Goal: Task Accomplishment & Management: Manage account settings

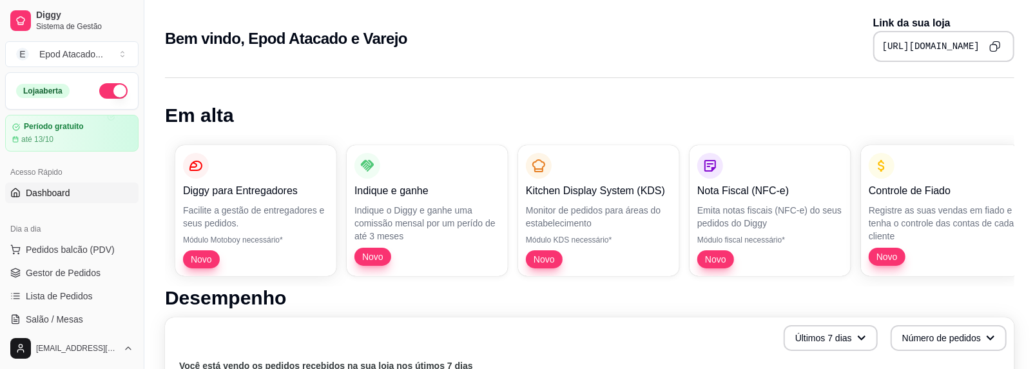
click at [108, 92] on button "button" at bounding box center [113, 90] width 28 height 15
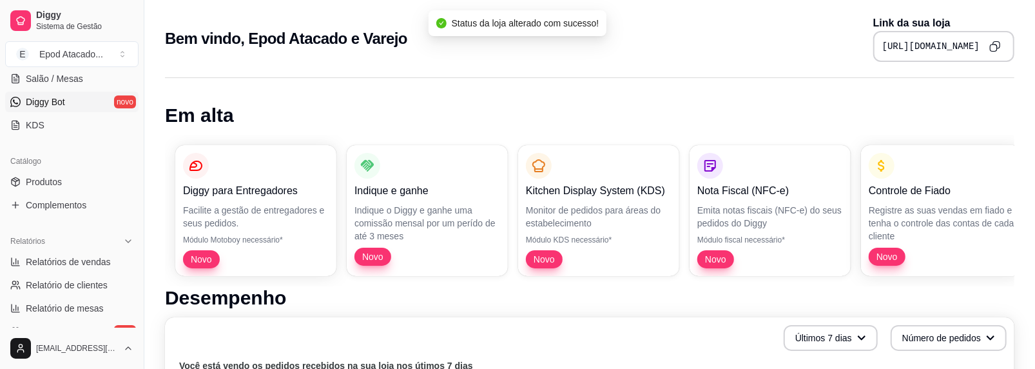
scroll to position [258, 0]
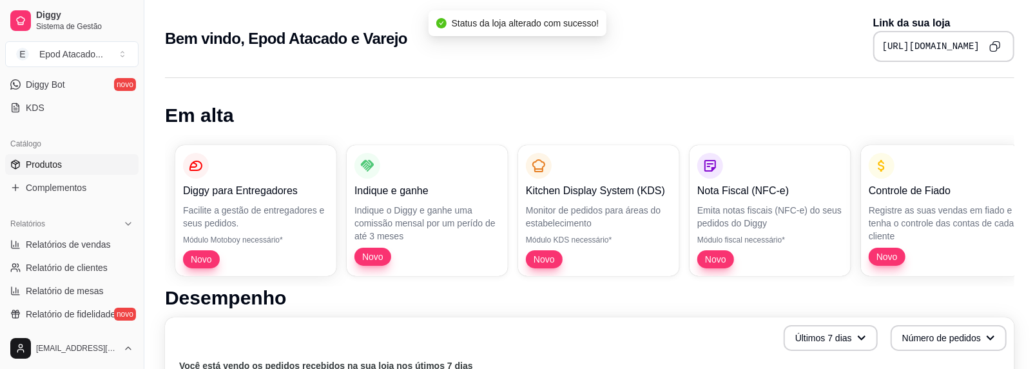
click at [52, 163] on span "Produtos" at bounding box center [44, 164] width 36 height 13
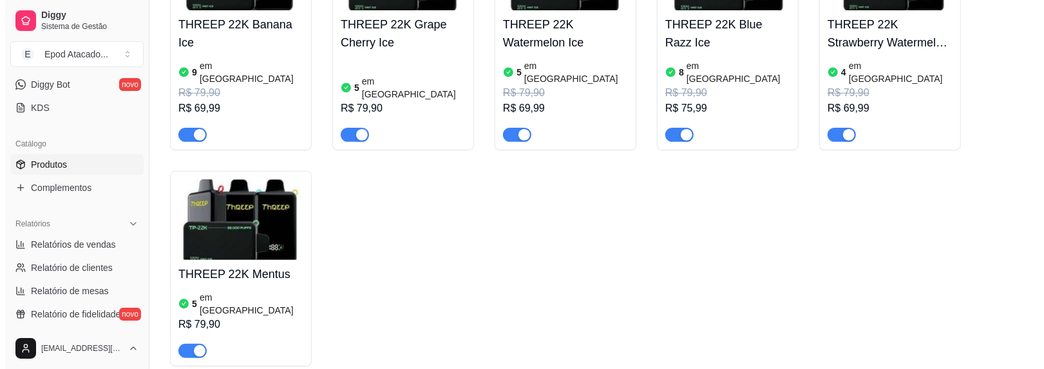
scroll to position [258, 0]
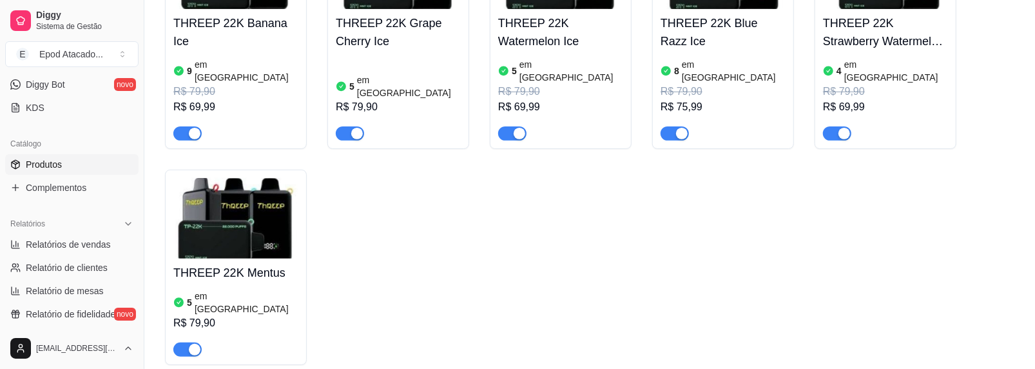
click at [251, 207] on img at bounding box center [235, 218] width 125 height 81
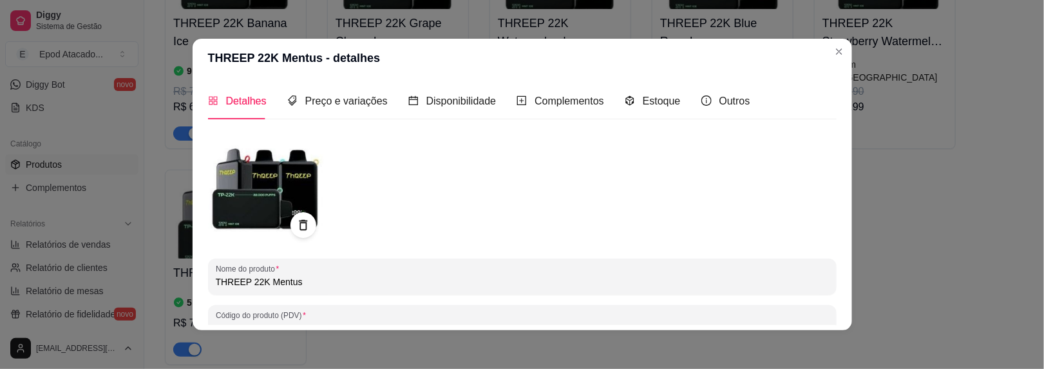
drag, startPoint x: 291, startPoint y: 282, endPoint x: 280, endPoint y: 282, distance: 11.0
click at [280, 282] on input "THREEP 22K Mentus" at bounding box center [522, 281] width 613 height 13
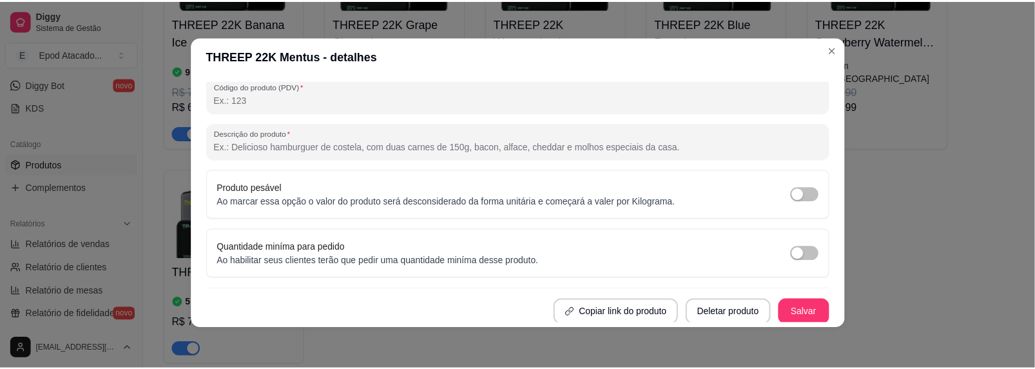
scroll to position [2, 0]
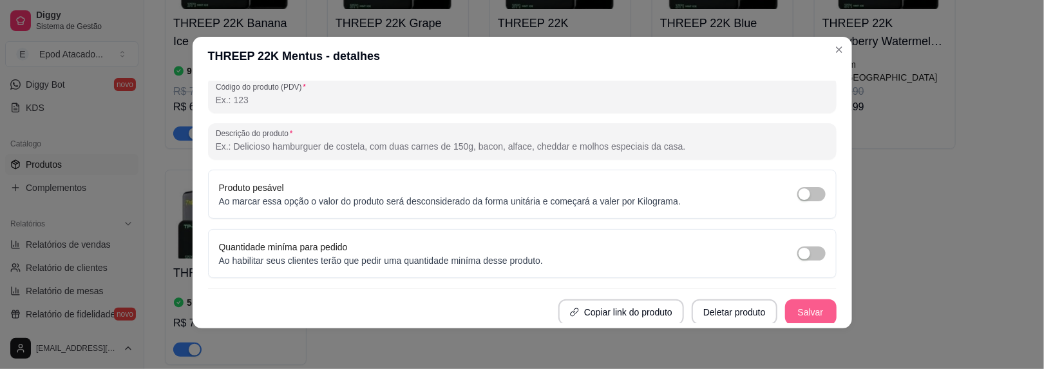
type input "THREEP 22K Menta"
click at [788, 304] on button "Salvar" at bounding box center [811, 312] width 52 height 26
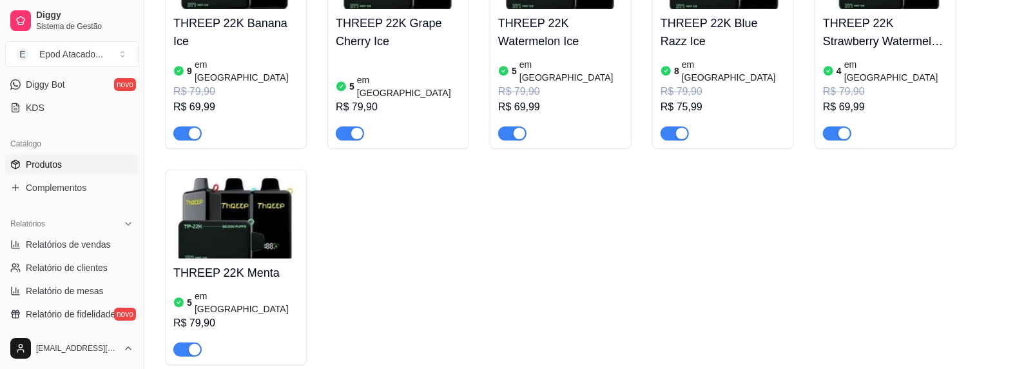
drag, startPoint x: 234, startPoint y: 231, endPoint x: 353, endPoint y: 276, distance: 127.7
click at [392, 286] on div "THREEP 22K Banana Ice 9 em estoque R$ 79,90 R$ 69,99 THREEP 22K Grape Cherry Ic…" at bounding box center [589, 142] width 849 height 445
click at [255, 210] on img at bounding box center [235, 218] width 125 height 81
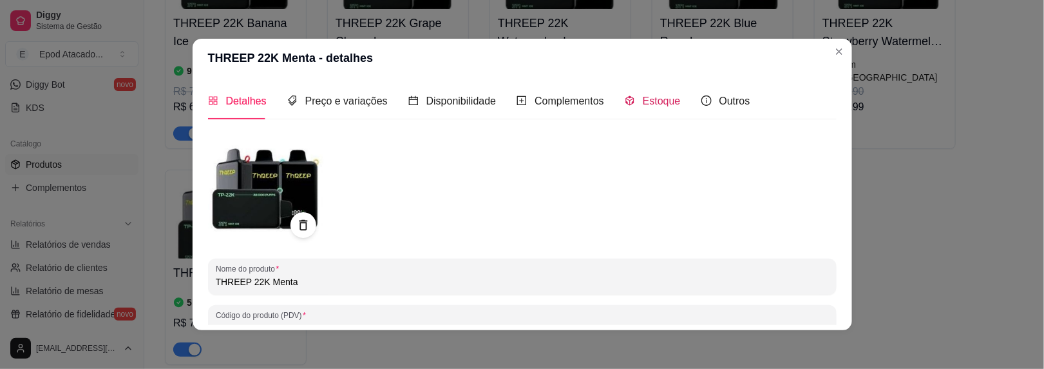
click at [651, 98] on span "Estoque" at bounding box center [662, 100] width 38 height 11
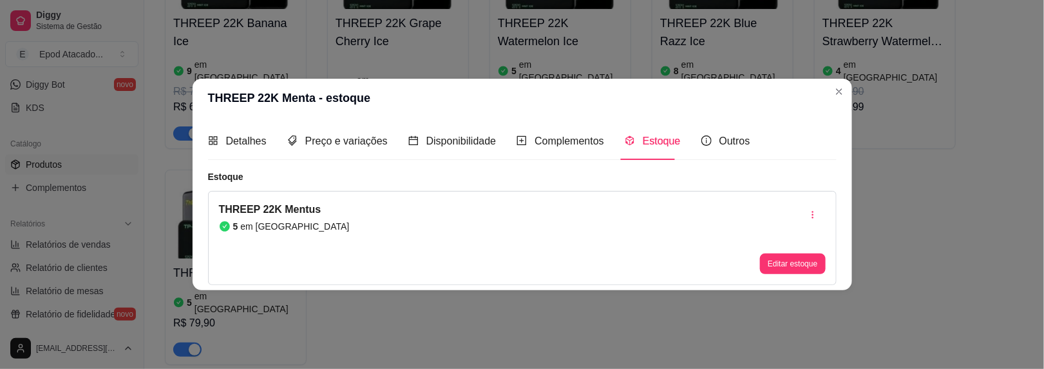
click at [758, 272] on div "THREEP 22K Mentus 5 em estoque Editar estoque" at bounding box center [522, 238] width 629 height 94
click at [771, 265] on button "Editar estoque" at bounding box center [792, 263] width 65 height 21
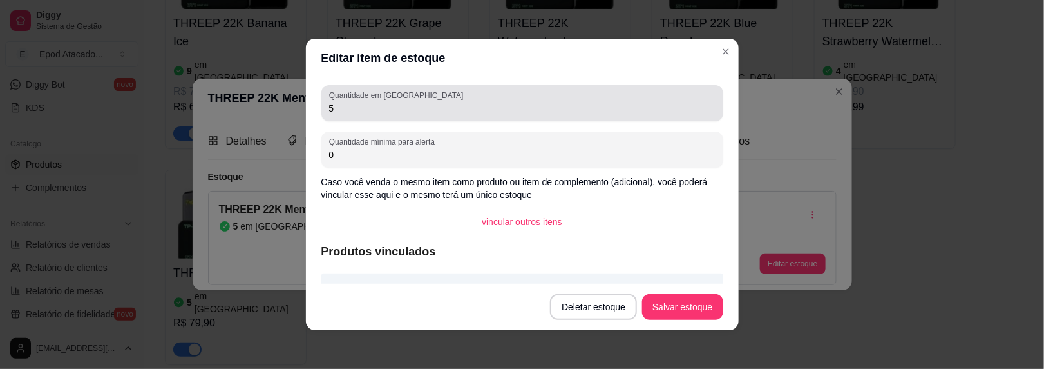
drag, startPoint x: 321, startPoint y: 109, endPoint x: 341, endPoint y: 108, distance: 20.0
click at [341, 108] on div "Quantidade em estoque 5" at bounding box center [523, 103] width 402 height 36
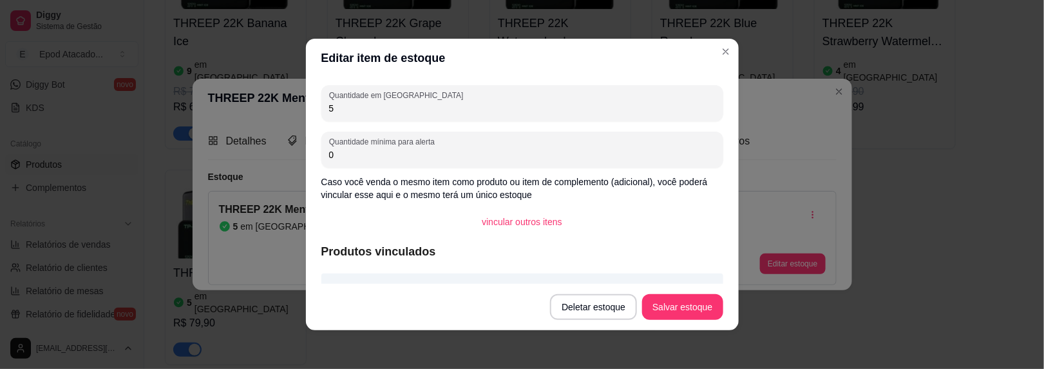
drag, startPoint x: 332, startPoint y: 107, endPoint x: 311, endPoint y: 107, distance: 21.3
click at [311, 107] on div "Quantidade em estoque 5 Quantidade mínima para alerta 0 Caso você venda o mesmo…" at bounding box center [522, 180] width 433 height 206
type input "7"
click at [675, 311] on button "Salvar estoque" at bounding box center [683, 306] width 79 height 25
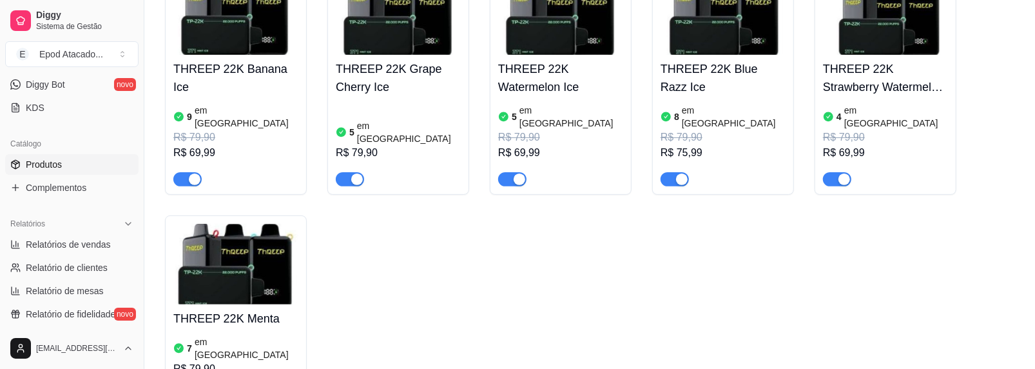
scroll to position [193, 0]
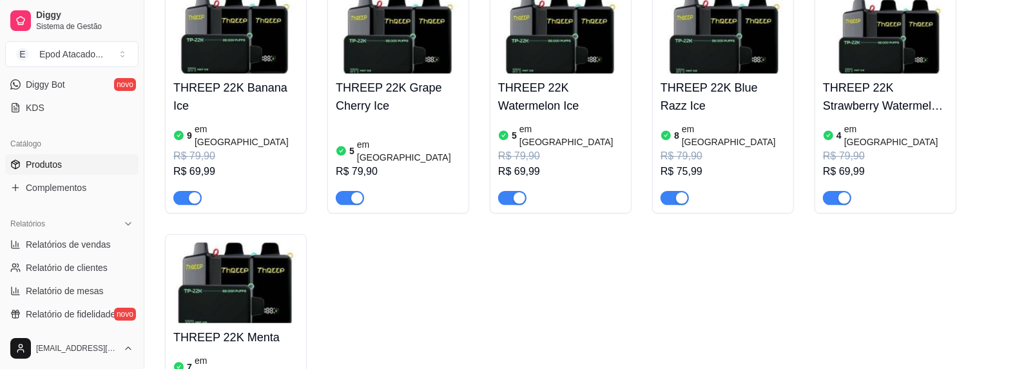
click at [265, 60] on img at bounding box center [235, 33] width 125 height 81
click at [206, 66] on img at bounding box center [235, 33] width 125 height 81
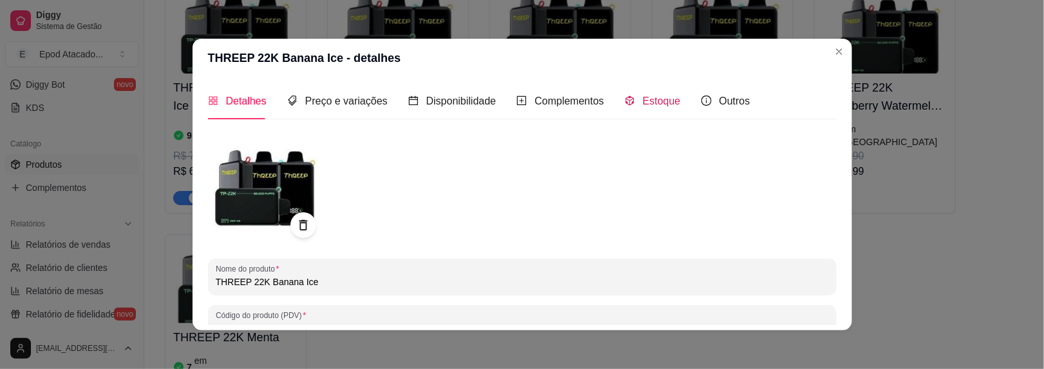
click at [628, 100] on div "Estoque" at bounding box center [653, 101] width 56 height 16
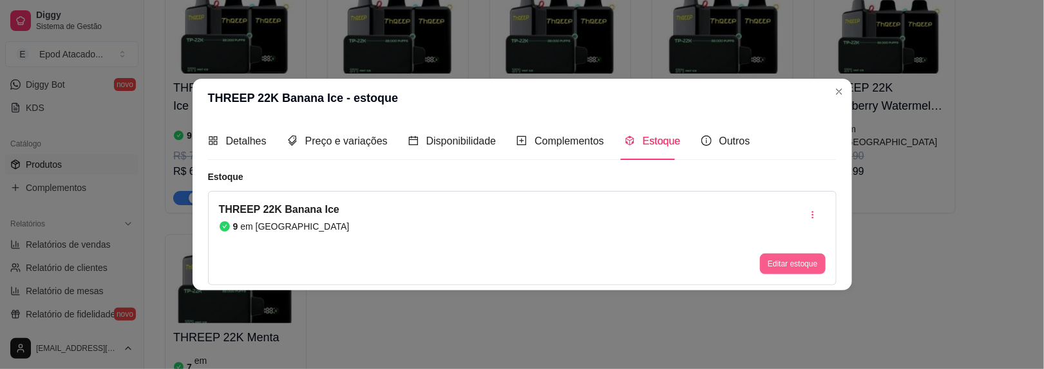
click at [787, 263] on button "Editar estoque" at bounding box center [792, 263] width 65 height 21
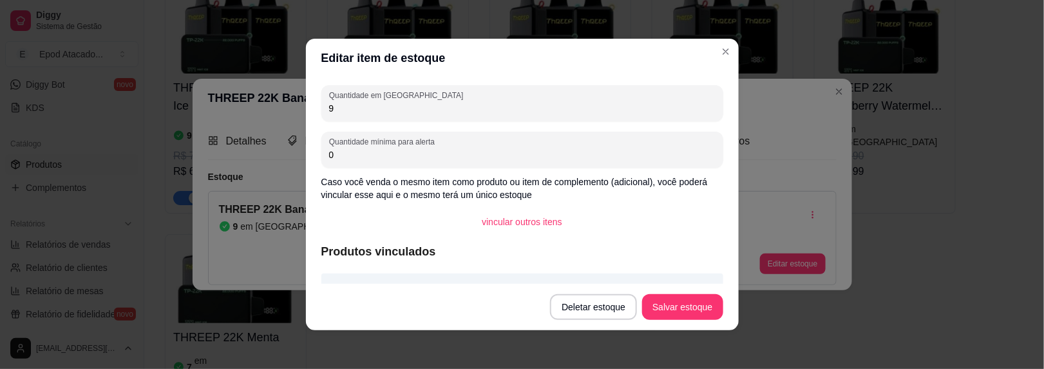
drag, startPoint x: 338, startPoint y: 108, endPoint x: 298, endPoint y: 102, distance: 40.3
click at [298, 102] on div "Editar item de estoque Quantidade em estoque 9 Quantidade mínima para alerta 0 …" at bounding box center [522, 184] width 1044 height 369
type input "8"
click at [684, 302] on button "Salvar estoque" at bounding box center [682, 307] width 81 height 26
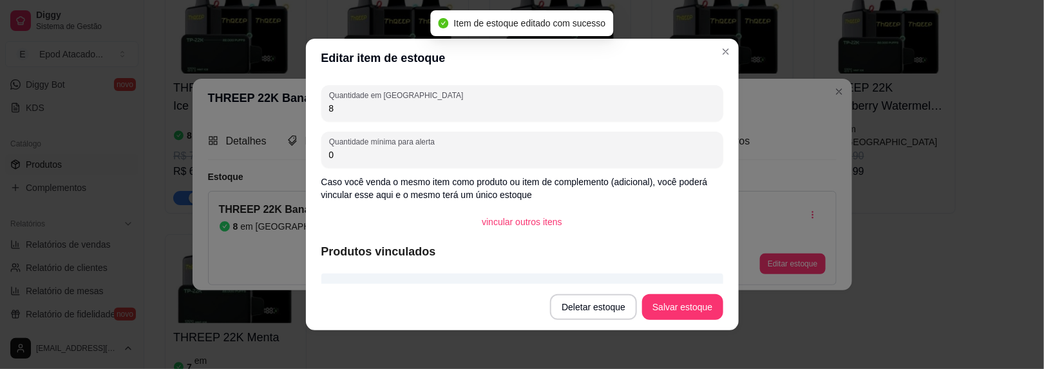
click at [710, 53] on header "Editar item de estoque" at bounding box center [522, 58] width 433 height 39
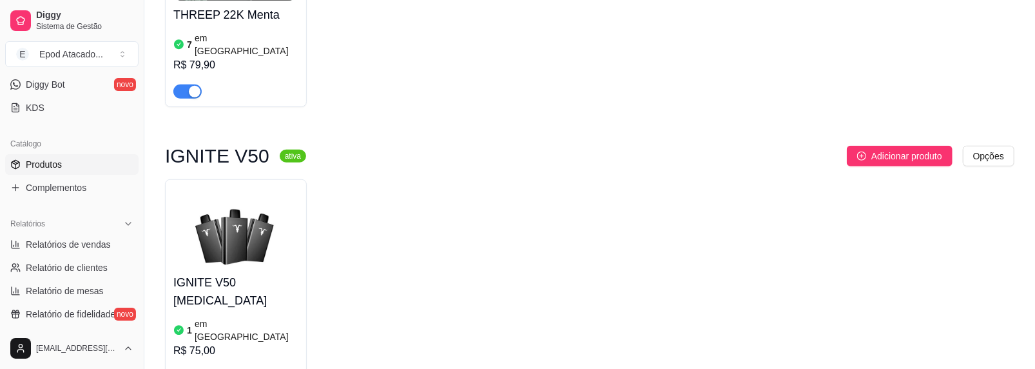
scroll to position [580, 0]
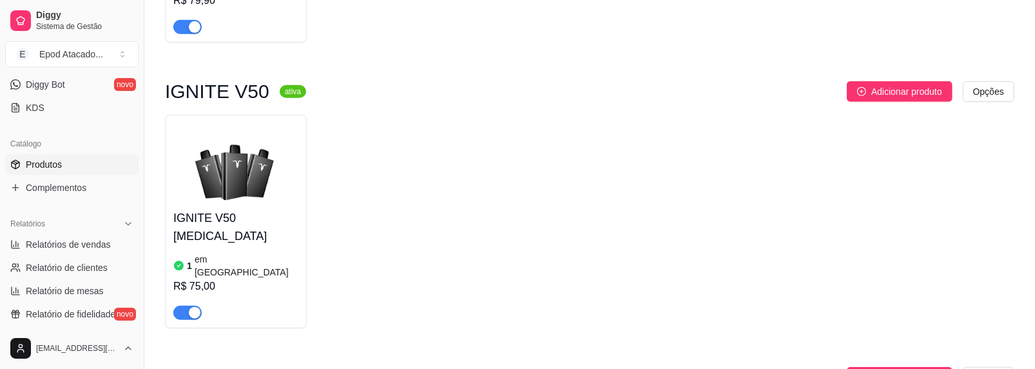
click at [193, 307] on div "button" at bounding box center [195, 313] width 12 height 12
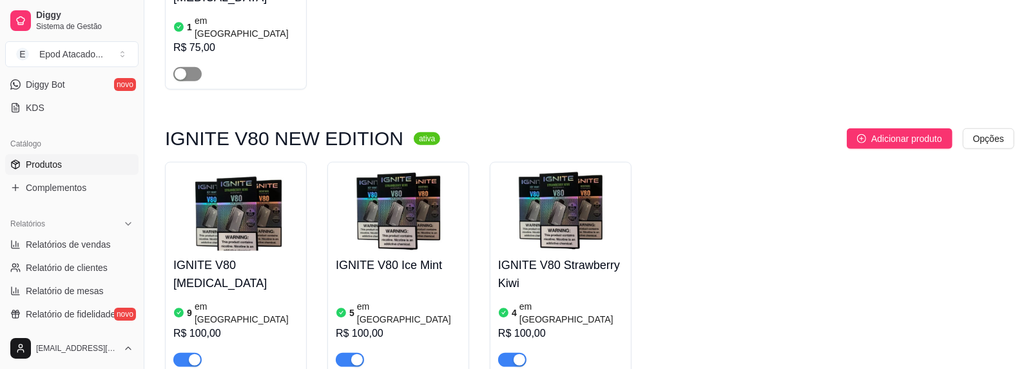
scroll to position [838, 0]
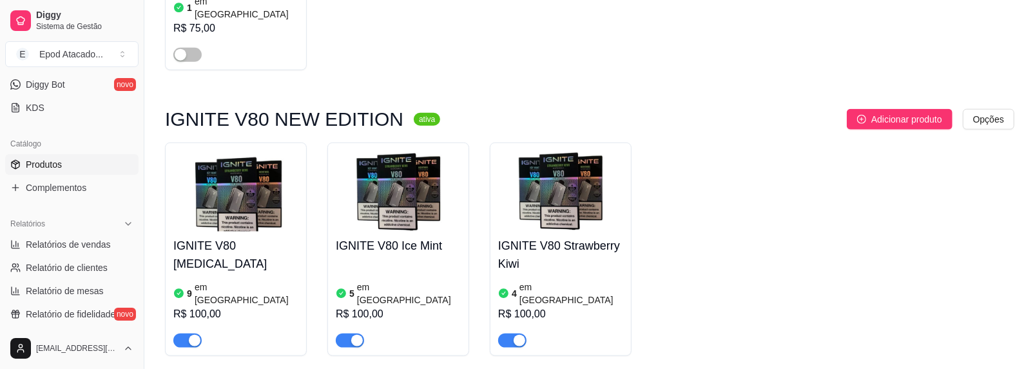
click at [235, 151] on img at bounding box center [235, 191] width 125 height 81
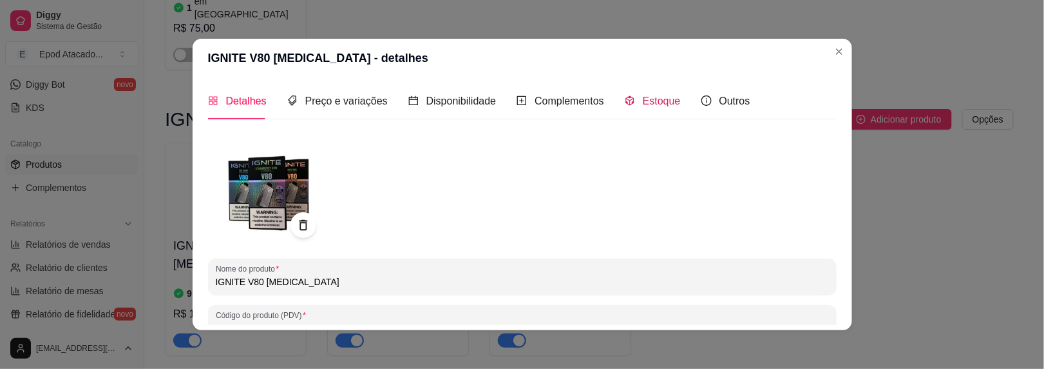
click at [631, 97] on div "Estoque" at bounding box center [653, 101] width 56 height 16
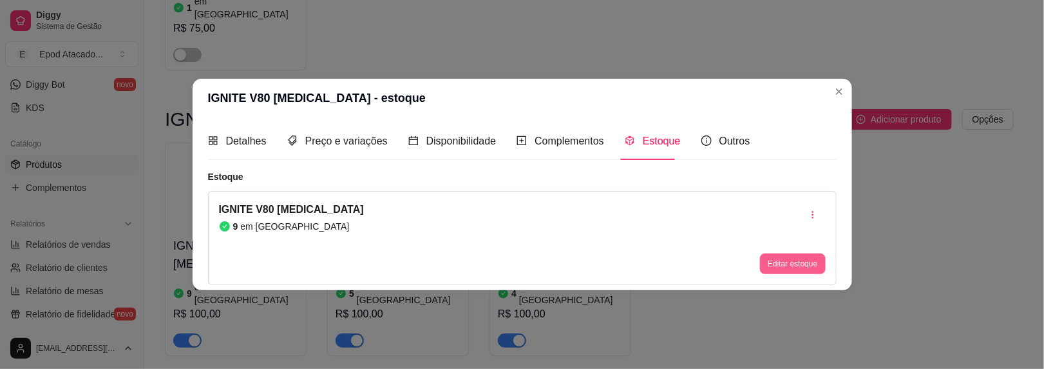
click at [779, 262] on button "Editar estoque" at bounding box center [792, 263] width 65 height 21
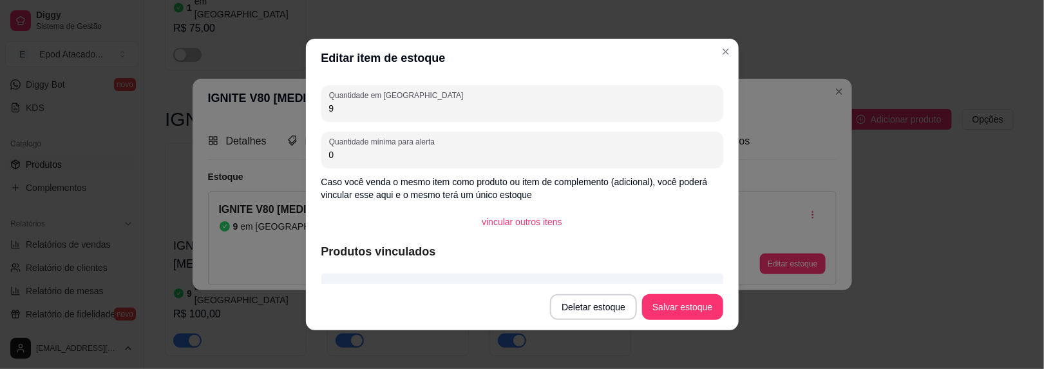
drag, startPoint x: 343, startPoint y: 109, endPoint x: 288, endPoint y: 109, distance: 54.8
click at [288, 109] on div "Editar item de estoque Quantidade em estoque 9 Quantidade mínima para alerta 0 …" at bounding box center [522, 184] width 1044 height 369
type input "8"
click at [658, 304] on button "Salvar estoque" at bounding box center [683, 306] width 79 height 25
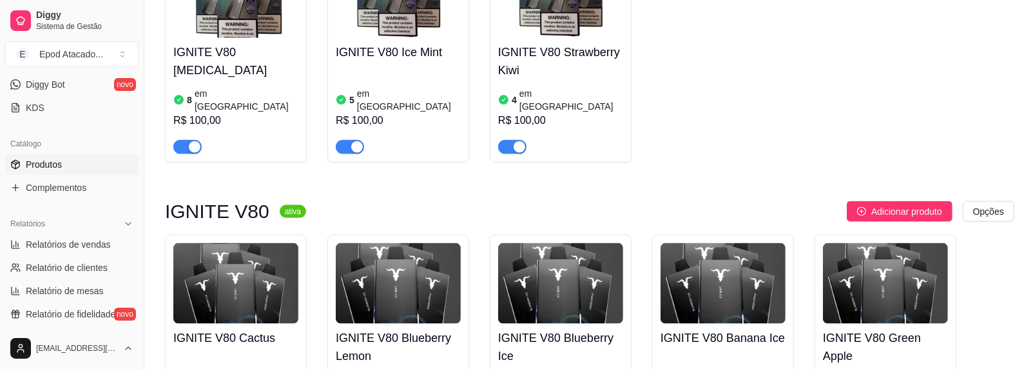
scroll to position [1095, 0]
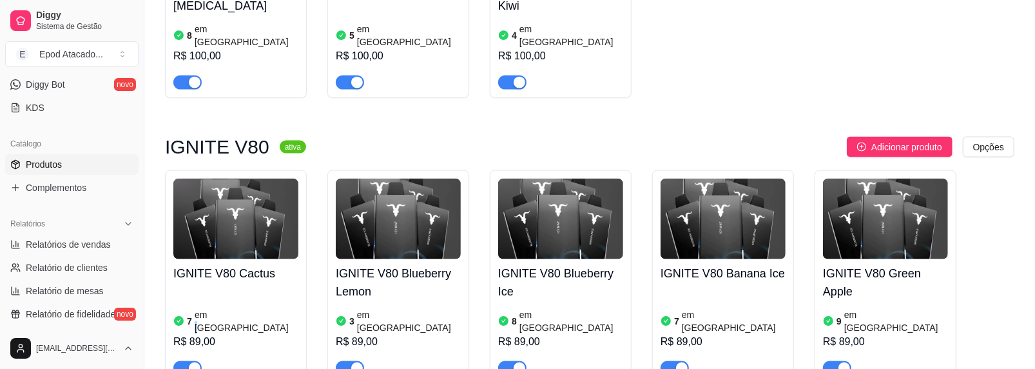
drag, startPoint x: 243, startPoint y: 209, endPoint x: 213, endPoint y: 241, distance: 44.2
click at [213, 308] on article "em [GEOGRAPHIC_DATA]" at bounding box center [247, 321] width 104 height 26
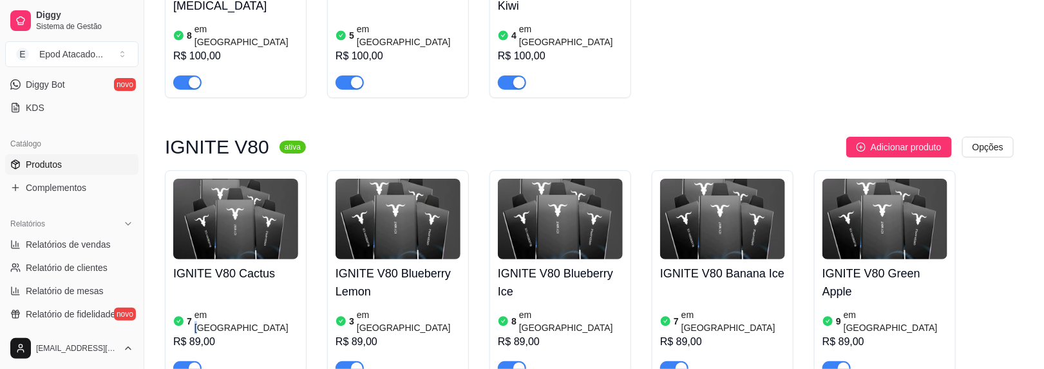
click at [218, 215] on img at bounding box center [266, 188] width 116 height 116
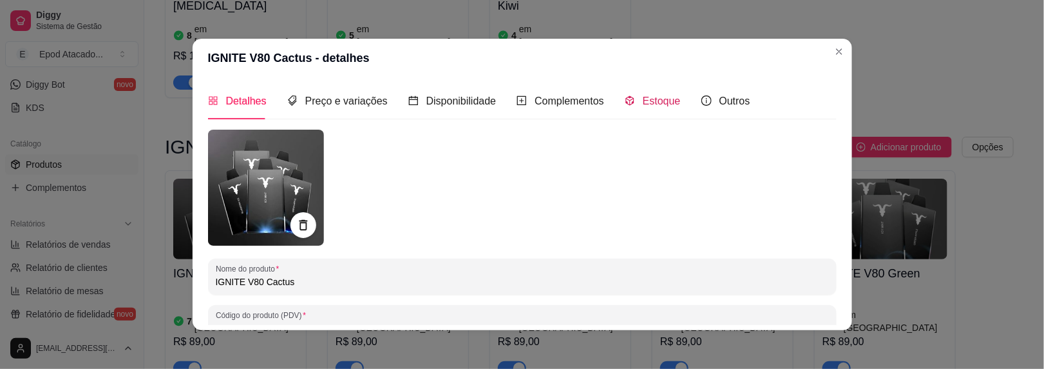
click at [652, 99] on span "Estoque" at bounding box center [662, 100] width 38 height 11
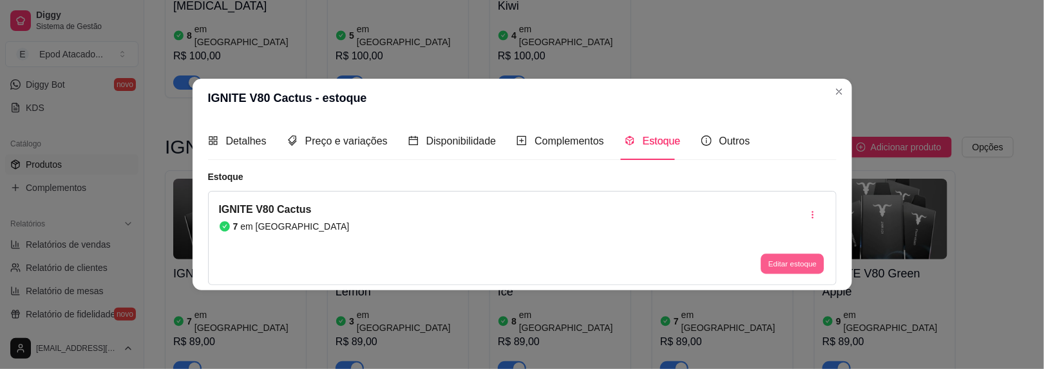
click at [793, 267] on button "Editar estoque" at bounding box center [793, 263] width 63 height 20
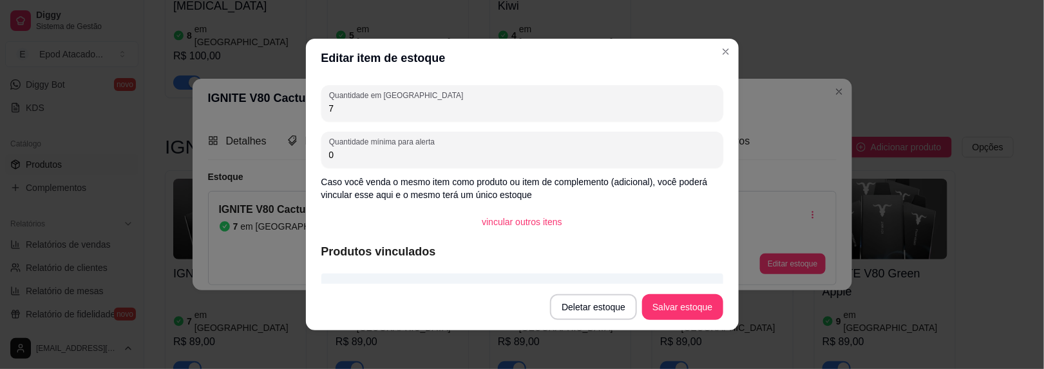
drag, startPoint x: 326, startPoint y: 109, endPoint x: 284, endPoint y: 109, distance: 41.9
click at [284, 109] on div "Editar item de estoque Quantidade em estoque 7 Quantidade mínima para alerta 0 …" at bounding box center [522, 184] width 1044 height 369
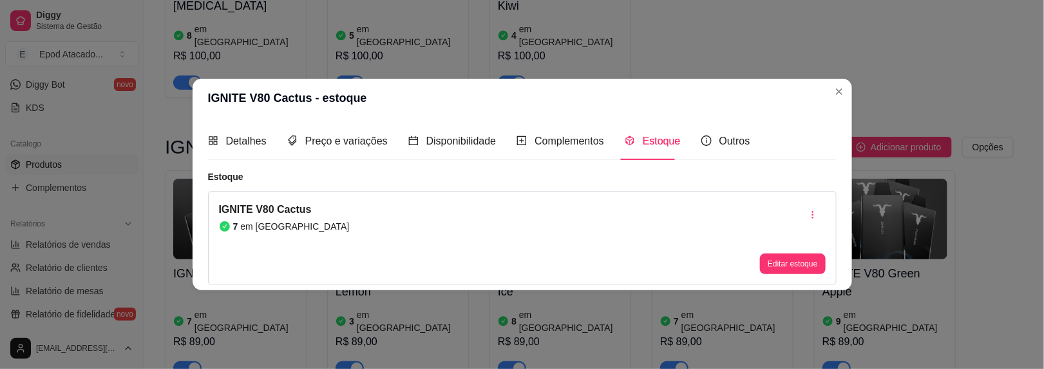
click at [850, 91] on header "IGNITE V80 Cactus - estoque" at bounding box center [523, 98] width 660 height 39
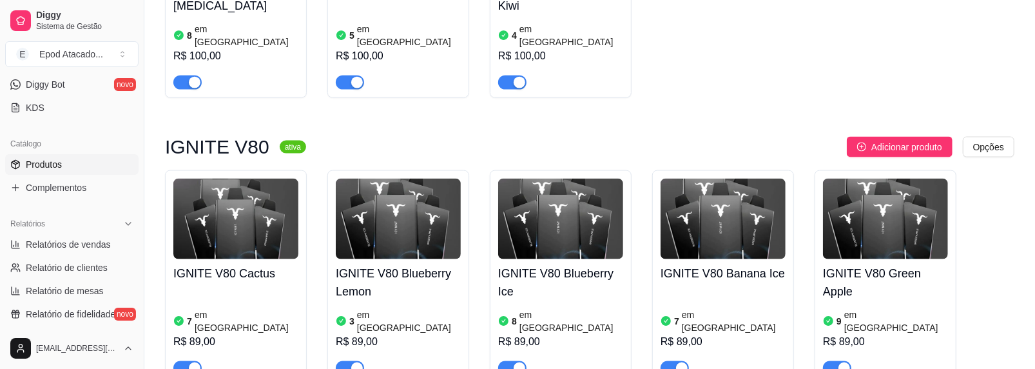
drag, startPoint x: 526, startPoint y: 185, endPoint x: 566, endPoint y: 162, distance: 46.4
click at [566, 178] on img at bounding box center [560, 218] width 125 height 81
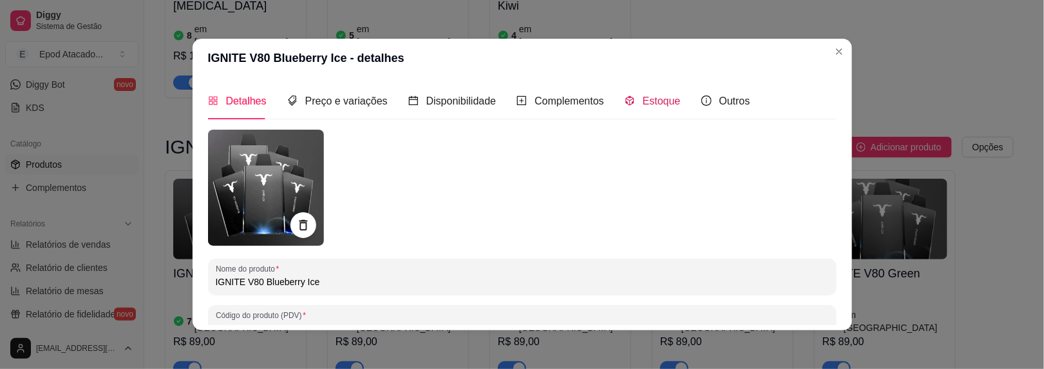
click at [655, 102] on span "Estoque" at bounding box center [662, 100] width 38 height 11
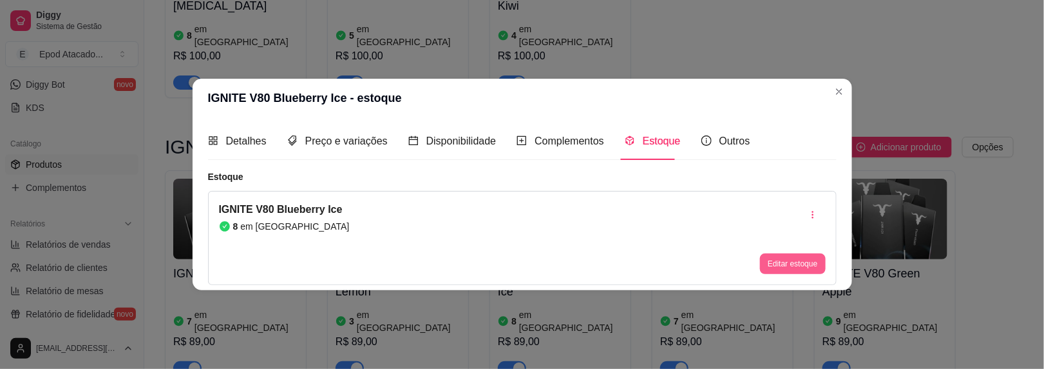
click at [773, 260] on button "Editar estoque" at bounding box center [792, 263] width 65 height 21
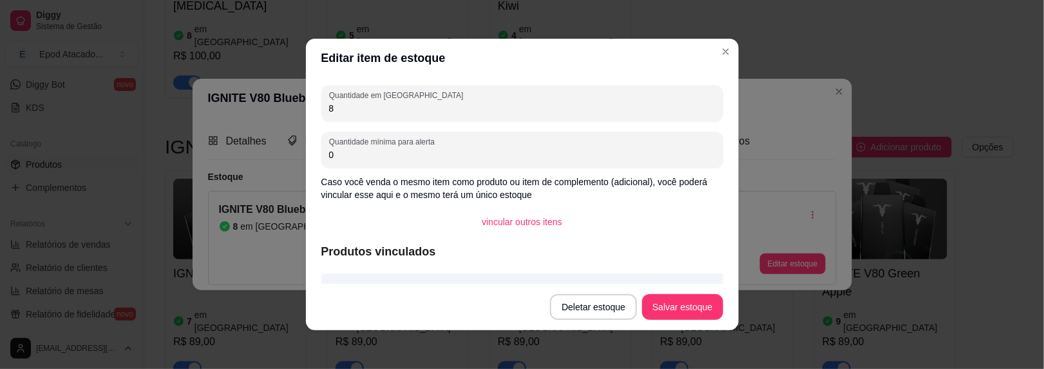
drag, startPoint x: 331, startPoint y: 109, endPoint x: 293, endPoint y: 108, distance: 38.0
click at [293, 108] on div "Editar item de estoque Quantidade em estoque 8 Quantidade mínima para alerta 0 …" at bounding box center [522, 184] width 1044 height 369
type input "7"
click at [648, 303] on button "Salvar estoque" at bounding box center [683, 306] width 79 height 25
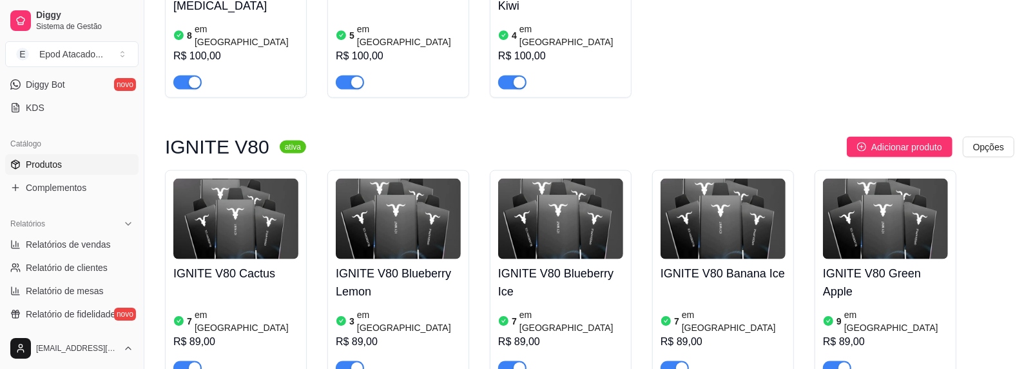
click at [684, 178] on img at bounding box center [722, 218] width 125 height 81
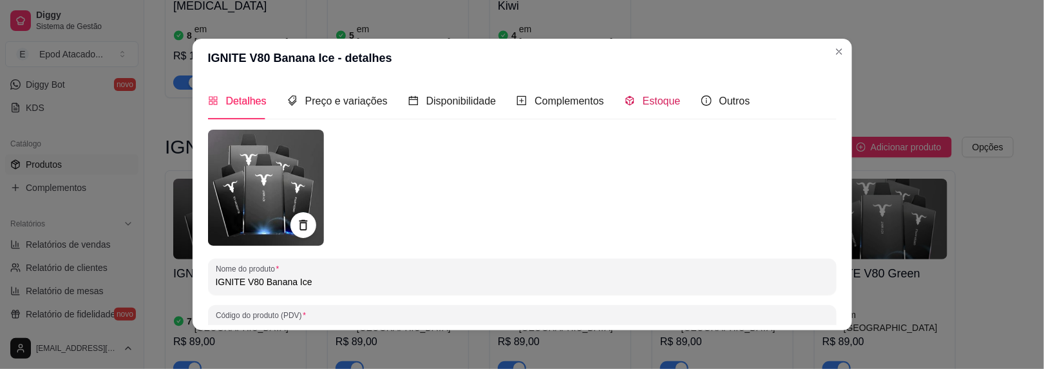
click at [663, 105] on span "Estoque" at bounding box center [662, 100] width 38 height 11
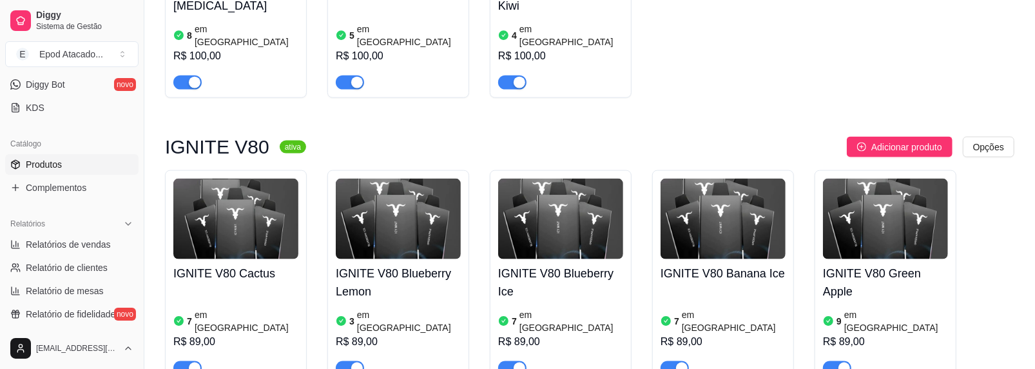
drag, startPoint x: 882, startPoint y: 177, endPoint x: 926, endPoint y: 137, distance: 59.7
click at [926, 178] on img at bounding box center [885, 218] width 125 height 81
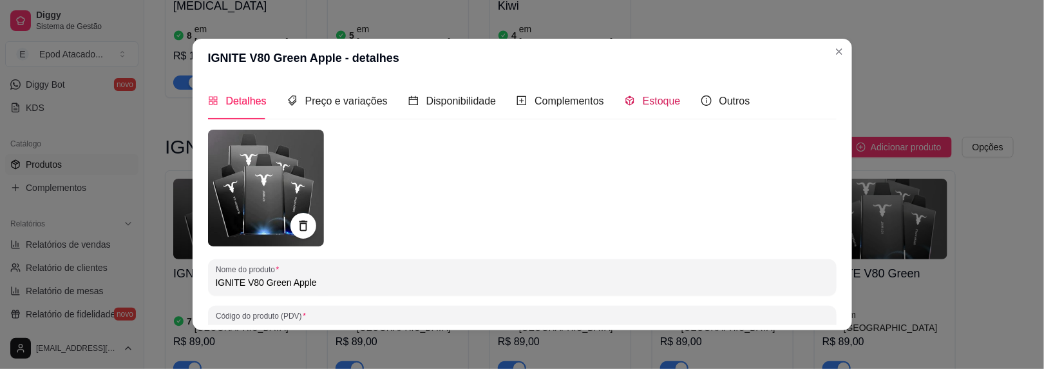
click at [657, 101] on span "Estoque" at bounding box center [662, 100] width 38 height 11
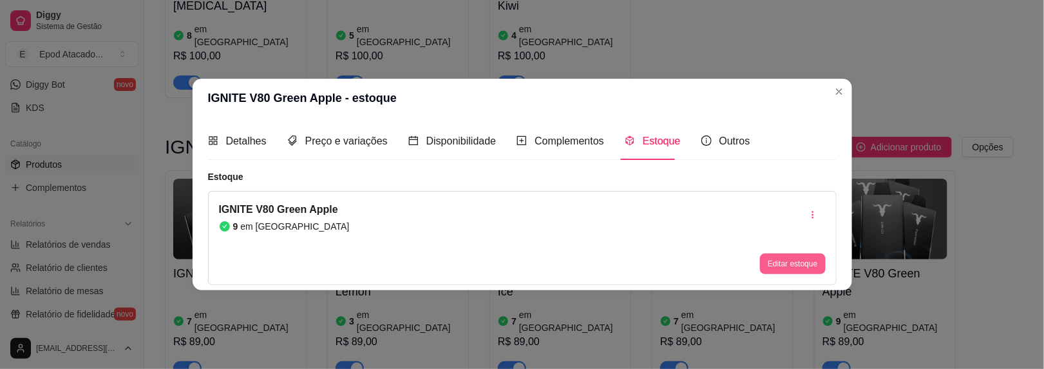
click at [797, 265] on button "Editar estoque" at bounding box center [792, 263] width 65 height 21
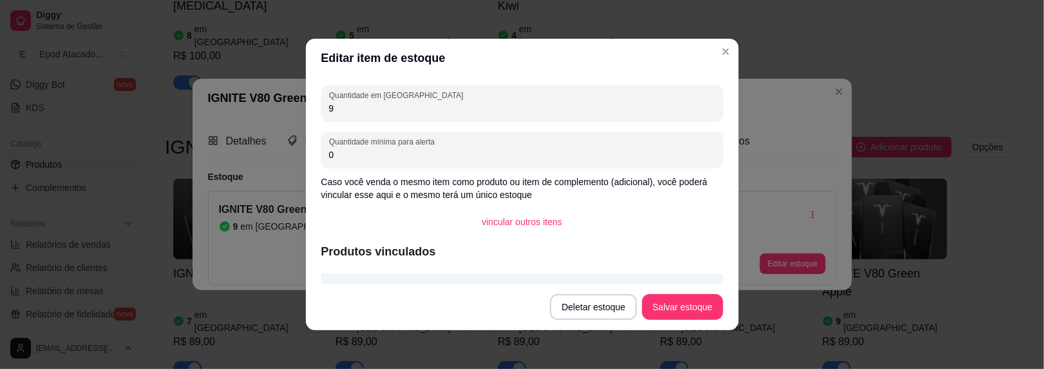
drag, startPoint x: 338, startPoint y: 111, endPoint x: 278, endPoint y: 106, distance: 60.1
click at [280, 102] on div "Editar item de estoque Quantidade em estoque 9 Quantidade mínima para alerta 0 …" at bounding box center [522, 184] width 1044 height 369
type input "8"
click at [672, 306] on button "Salvar estoque" at bounding box center [683, 306] width 79 height 25
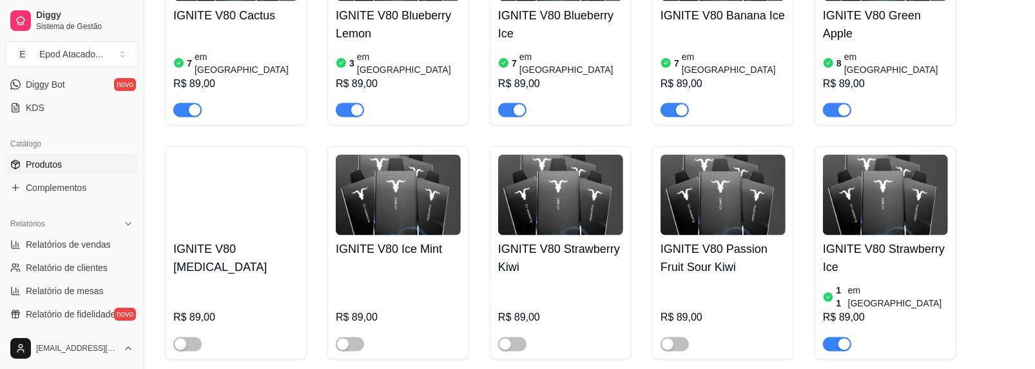
scroll to position [1417, 0]
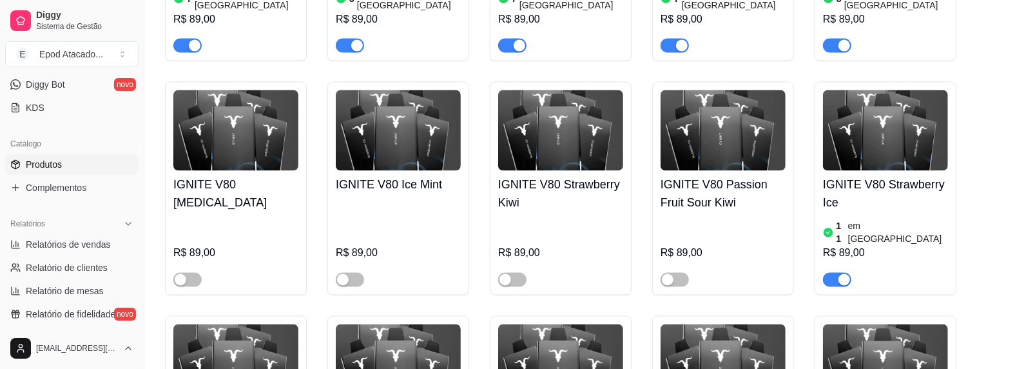
drag, startPoint x: 856, startPoint y: 82, endPoint x: 851, endPoint y: 68, distance: 14.5
click at [851, 90] on img at bounding box center [885, 130] width 125 height 81
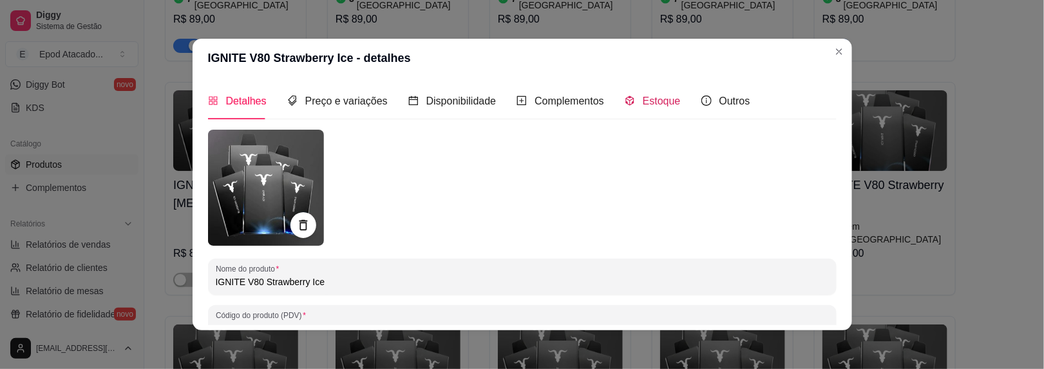
click at [658, 104] on span "Estoque" at bounding box center [662, 100] width 38 height 11
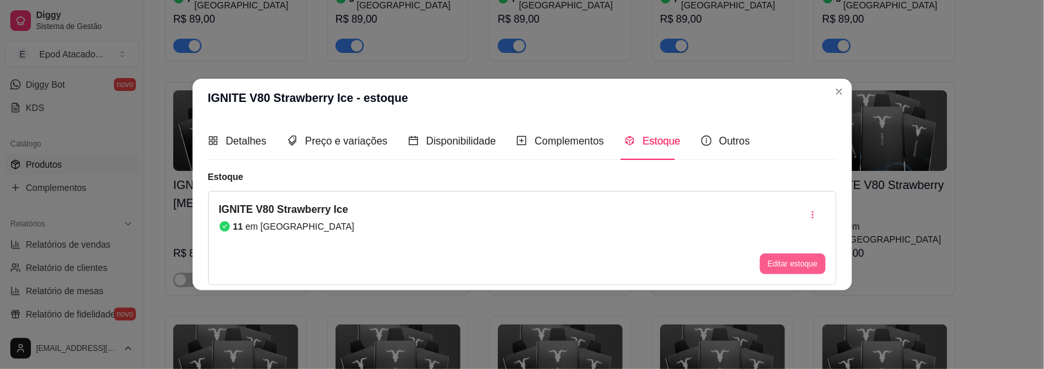
click at [783, 256] on button "Editar estoque" at bounding box center [792, 263] width 65 height 21
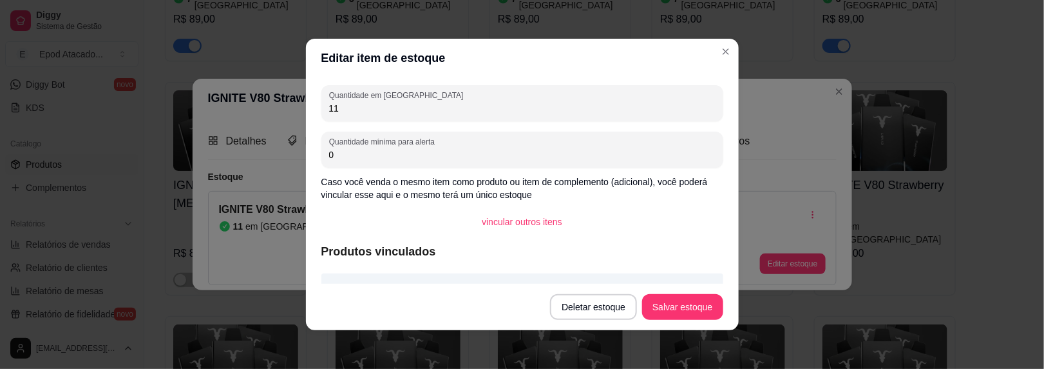
click at [345, 106] on input "11" at bounding box center [522, 108] width 387 height 13
type input "10"
click at [678, 300] on button "Salvar estoque" at bounding box center [682, 307] width 81 height 26
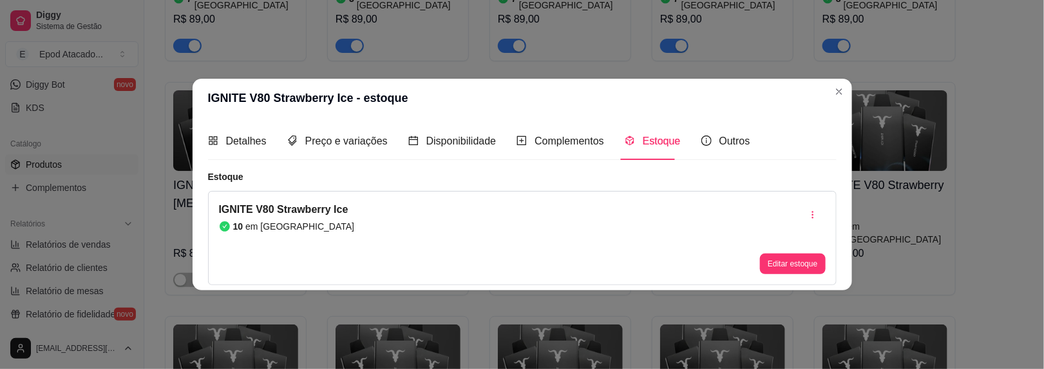
click at [823, 86] on header "IGNITE V80 Strawberry Ice - estoque" at bounding box center [523, 98] width 660 height 39
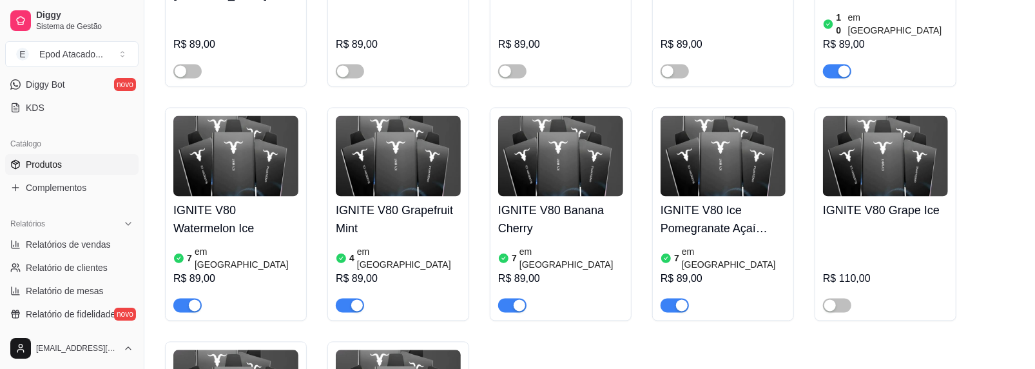
scroll to position [1611, 0]
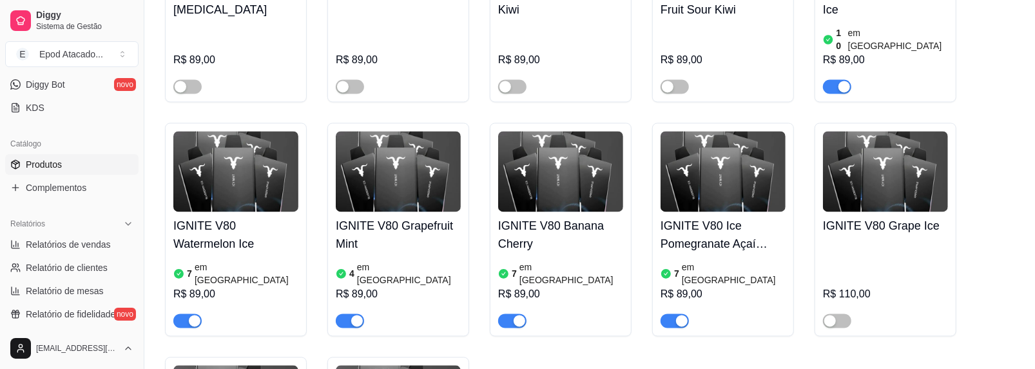
click at [245, 216] on h4 "IGNITE V80 Watermelon Ice" at bounding box center [235, 234] width 125 height 36
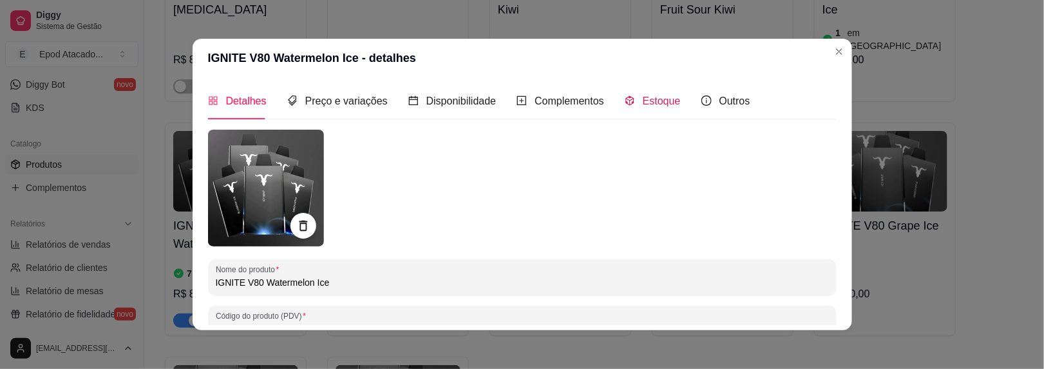
click at [627, 101] on div "Estoque" at bounding box center [653, 101] width 56 height 16
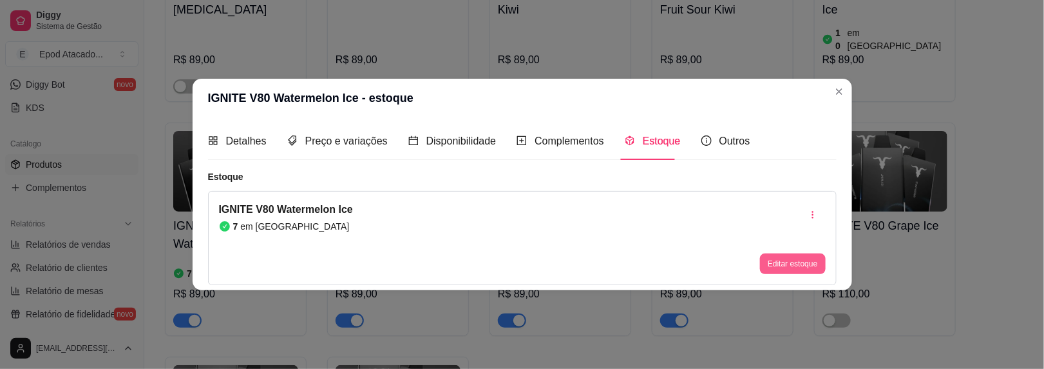
click at [775, 259] on button "Editar estoque" at bounding box center [792, 263] width 65 height 21
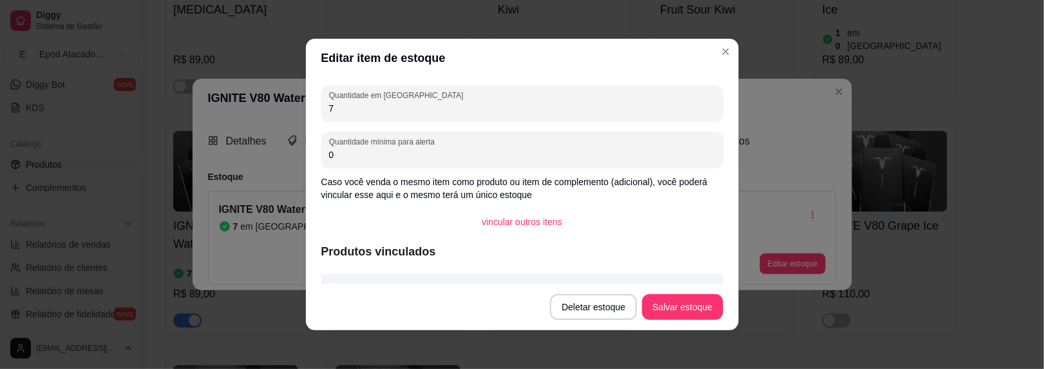
drag, startPoint x: 338, startPoint y: 110, endPoint x: 282, endPoint y: 106, distance: 55.5
click at [282, 106] on div "Editar item de estoque Quantidade em estoque 7 Quantidade mínima para alerta 0 …" at bounding box center [522, 184] width 1044 height 369
type input "6"
click at [694, 312] on button "Salvar estoque" at bounding box center [683, 306] width 79 height 25
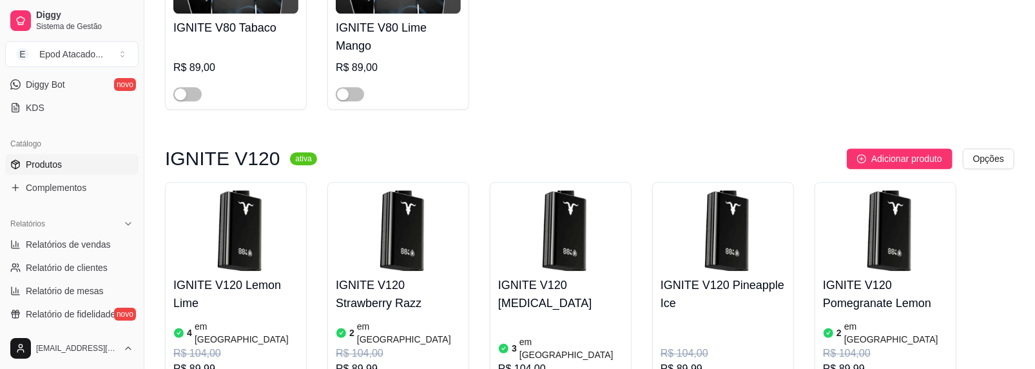
scroll to position [2062, 0]
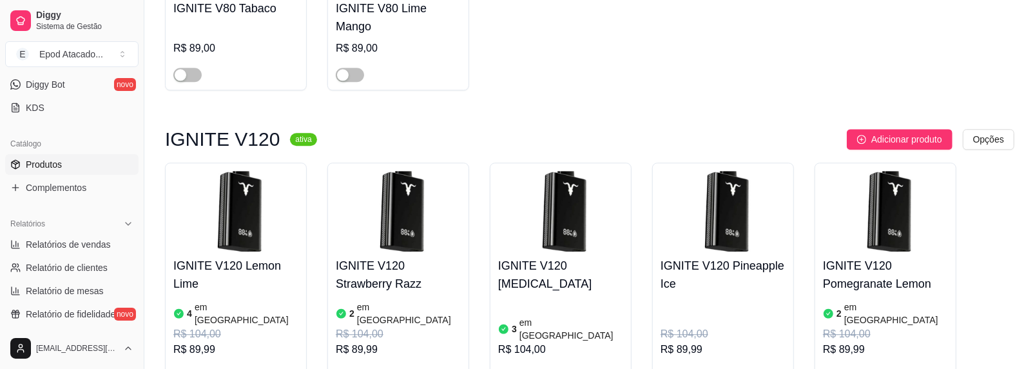
click at [838, 368] on div "button" at bounding box center [844, 376] width 12 height 12
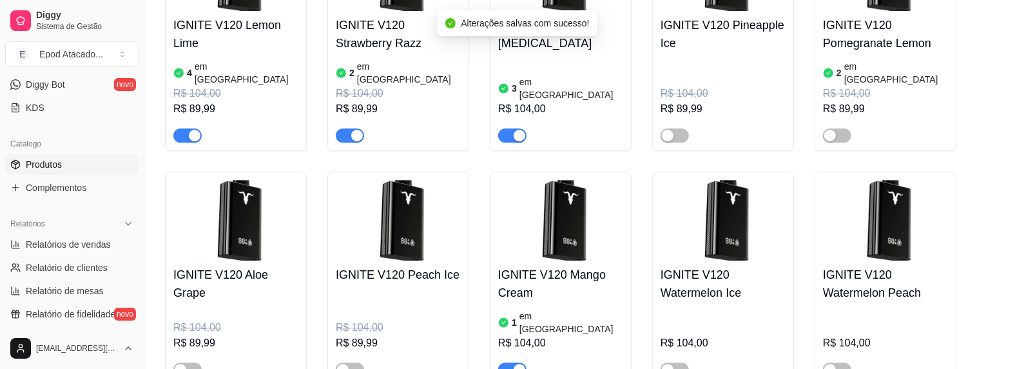
scroll to position [2320, 0]
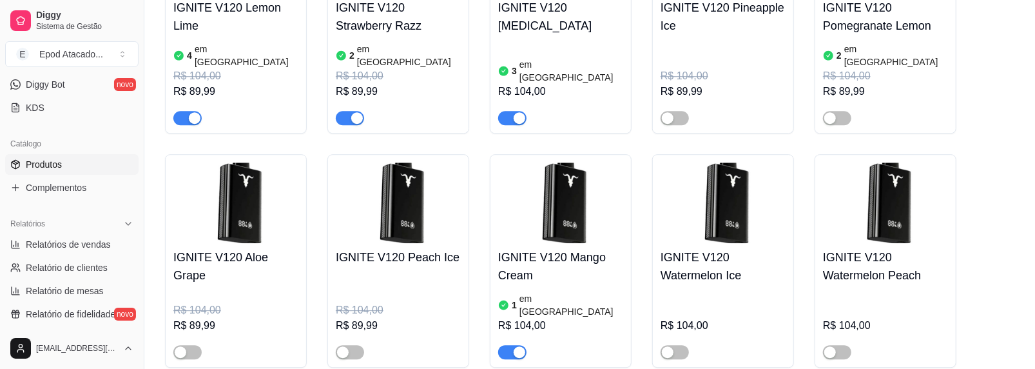
drag, startPoint x: 575, startPoint y: 162, endPoint x: 537, endPoint y: 109, distance: 65.1
click at [537, 162] on img at bounding box center [560, 202] width 125 height 81
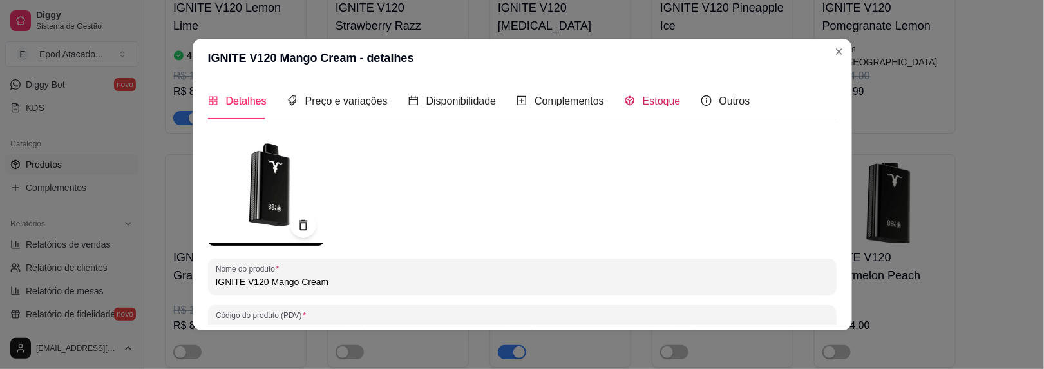
click at [643, 104] on span "Estoque" at bounding box center [662, 100] width 38 height 11
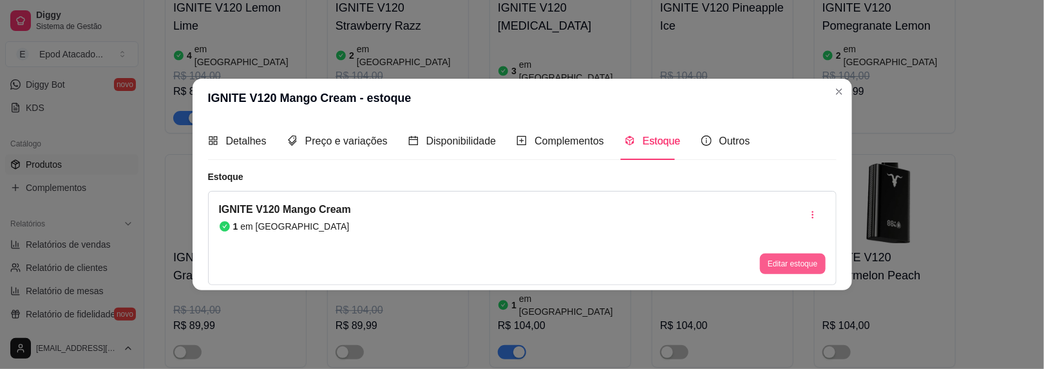
click at [796, 259] on button "Editar estoque" at bounding box center [792, 263] width 65 height 21
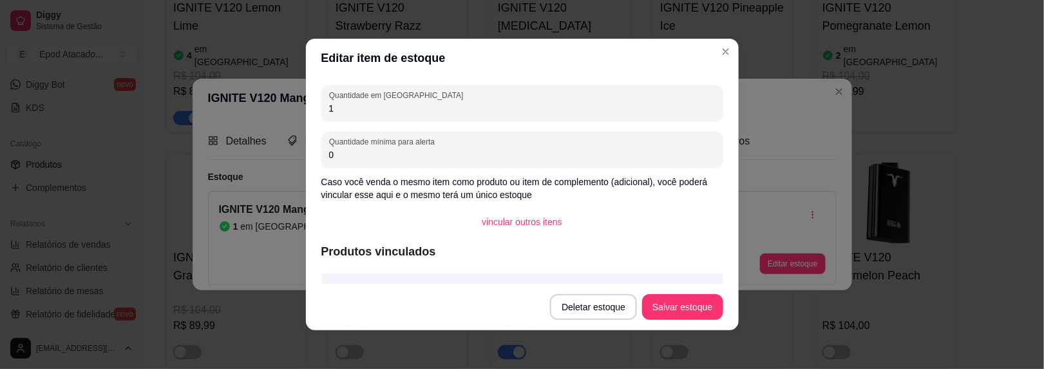
drag, startPoint x: 334, startPoint y: 104, endPoint x: 300, endPoint y: 104, distance: 33.5
click at [300, 104] on div "Editar item de estoque Quantidade em estoque 1 Quantidade mínima para alerta 0 …" at bounding box center [522, 184] width 1044 height 369
type input "2"
click at [684, 307] on button "Salvar estoque" at bounding box center [682, 307] width 81 height 26
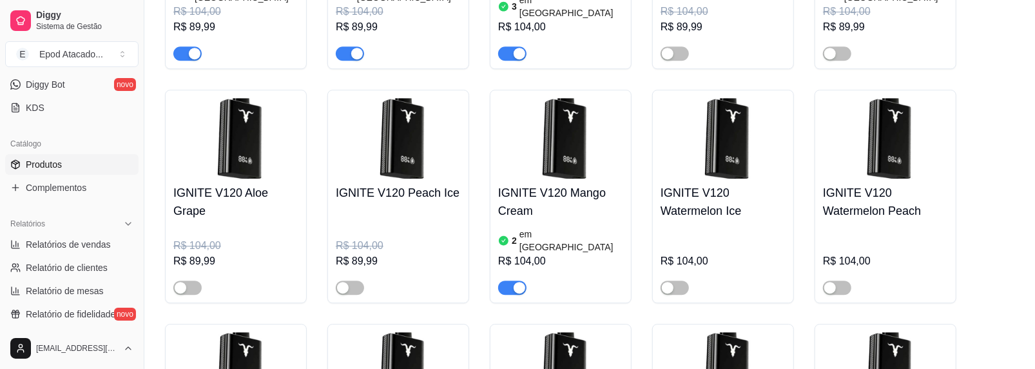
scroll to position [2448, 0]
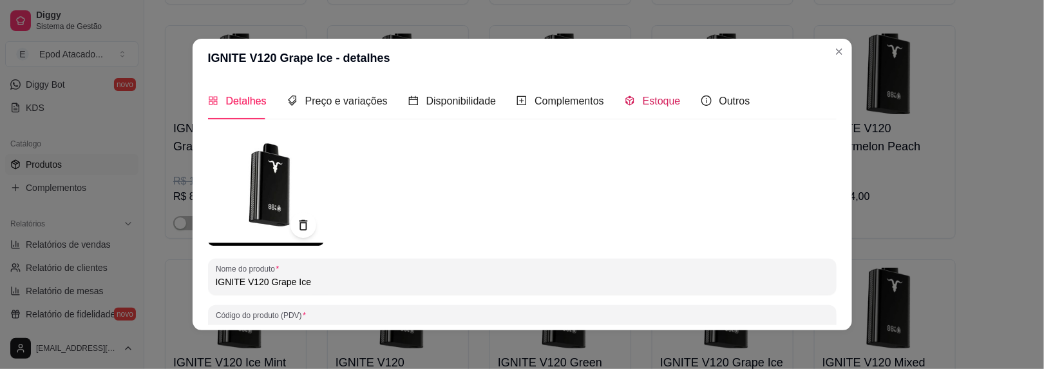
click at [655, 101] on span "Estoque" at bounding box center [662, 100] width 38 height 11
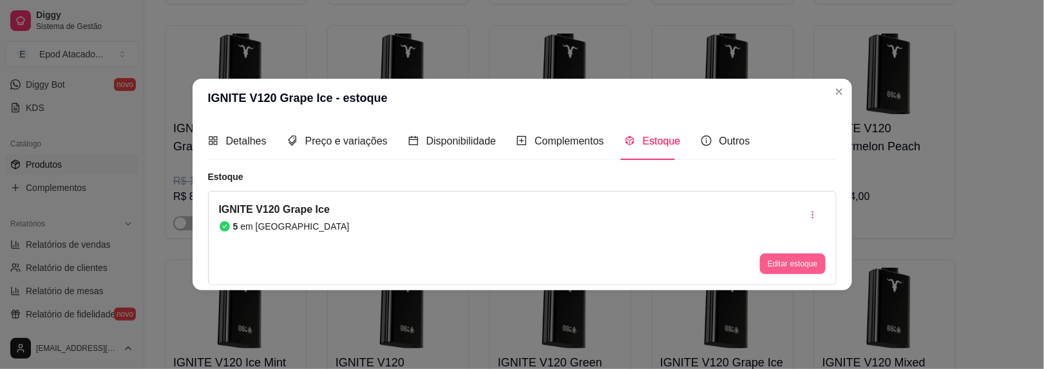
drag, startPoint x: 799, startPoint y: 251, endPoint x: 791, endPoint y: 251, distance: 8.4
click at [798, 251] on div "Editar estoque" at bounding box center [792, 238] width 65 height 72
click at [771, 258] on button "Editar estoque" at bounding box center [793, 263] width 63 height 20
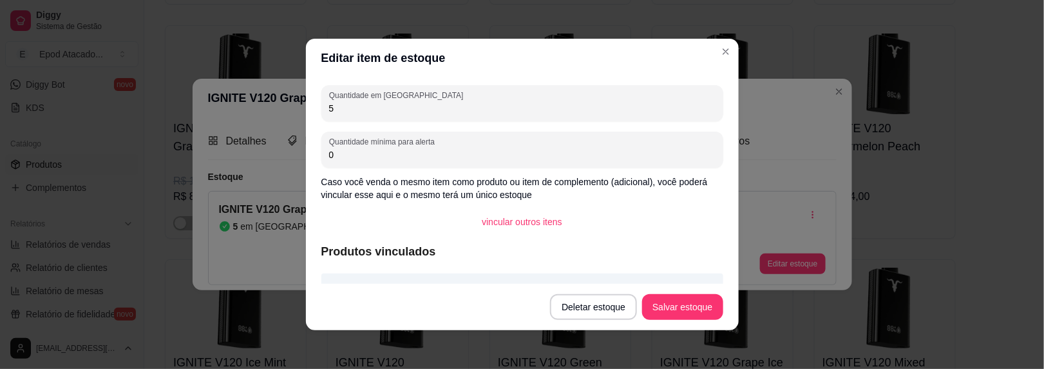
drag, startPoint x: 334, startPoint y: 106, endPoint x: 292, endPoint y: 106, distance: 42.5
click at [292, 106] on div "Editar item de estoque Quantidade em estoque 5 Quantidade mínima para alerta 0 …" at bounding box center [522, 184] width 1044 height 369
type input "2"
click at [691, 294] on button "Salvar estoque" at bounding box center [682, 307] width 81 height 26
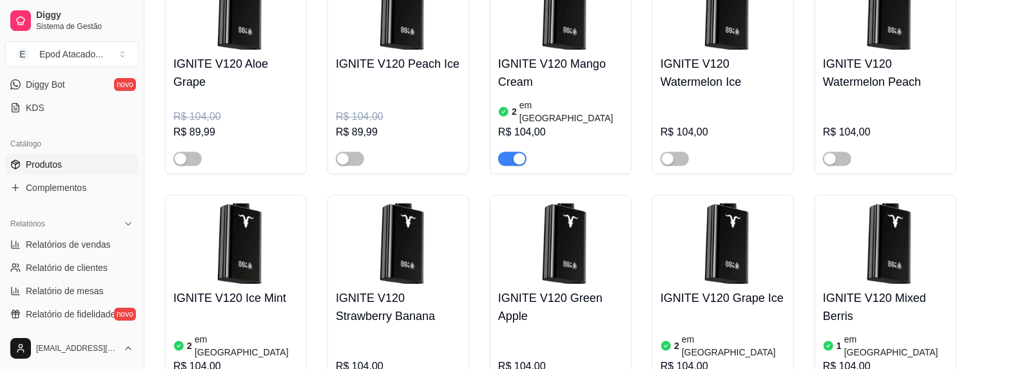
scroll to position [2577, 0]
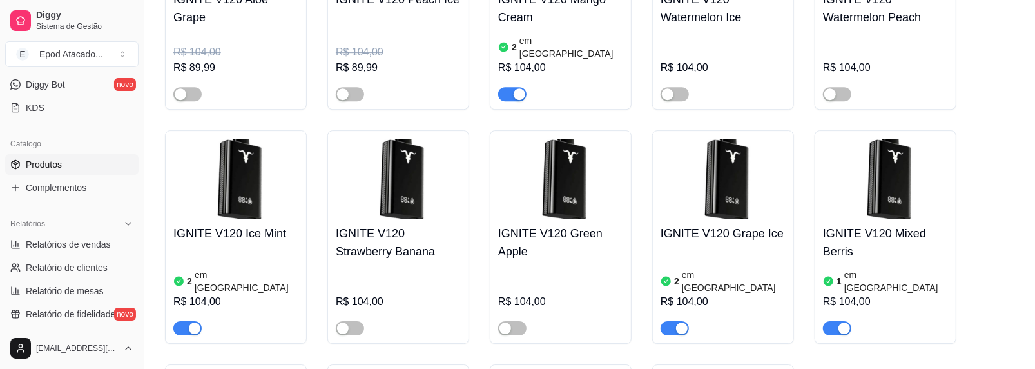
click at [914, 224] on h4 "IGNITE V120 Mixed Berris" at bounding box center [885, 242] width 125 height 36
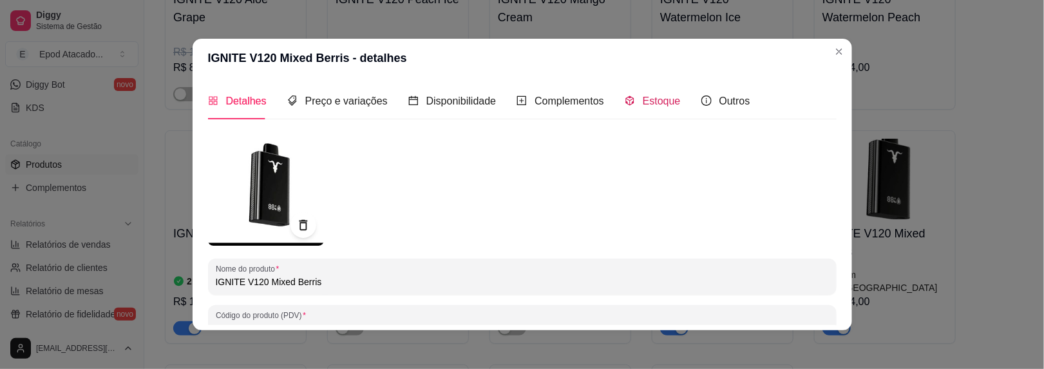
click at [643, 99] on span "Estoque" at bounding box center [662, 100] width 38 height 11
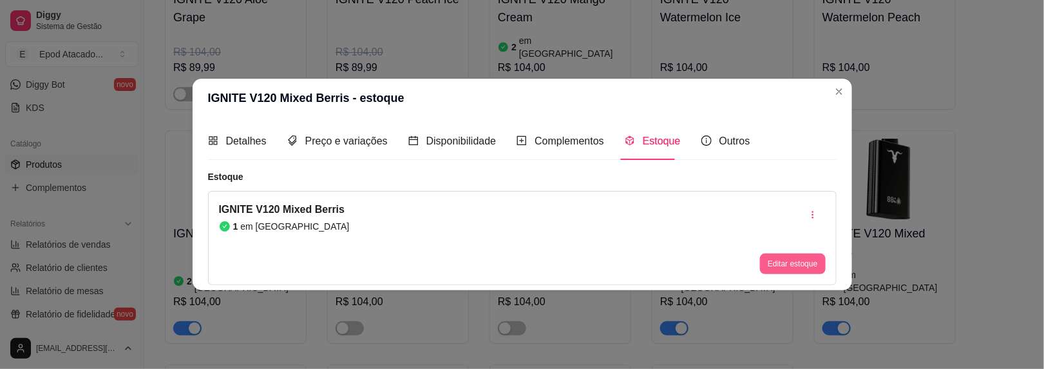
click at [790, 264] on button "Editar estoque" at bounding box center [792, 263] width 65 height 21
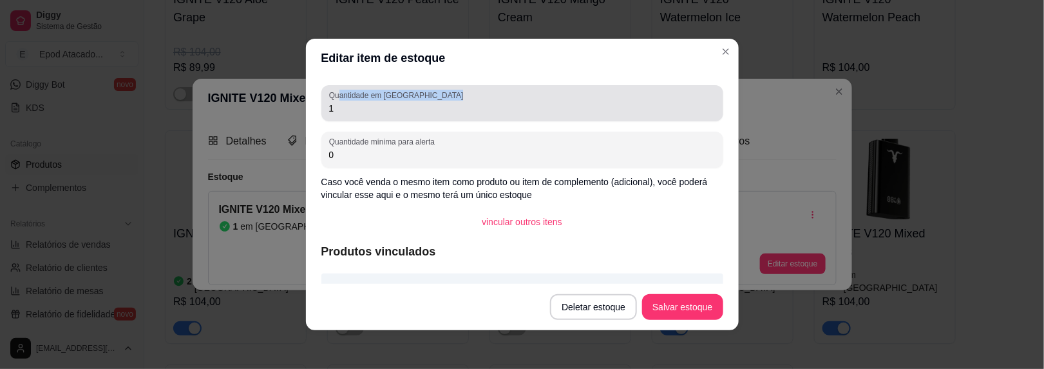
drag, startPoint x: 334, startPoint y: 100, endPoint x: 317, endPoint y: 104, distance: 18.0
click at [315, 102] on div "Quantidade em estoque 1 Quantidade mínima para alerta 0 Caso você venda o mesmo…" at bounding box center [522, 180] width 433 height 206
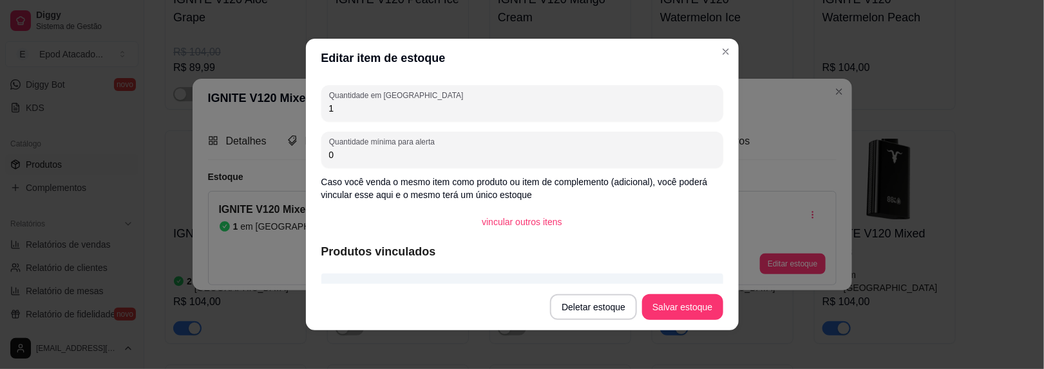
drag, startPoint x: 328, startPoint y: 104, endPoint x: 314, endPoint y: 106, distance: 13.7
click at [315, 106] on div "Quantidade em estoque 1 Quantidade mínima para alerta 0 Caso você venda o mesmo…" at bounding box center [522, 180] width 433 height 206
type input "2"
click at [682, 326] on footer "Deletar estoque Salvar estoque" at bounding box center [522, 306] width 433 height 46
click at [683, 306] on button "Salvar estoque" at bounding box center [682, 307] width 81 height 26
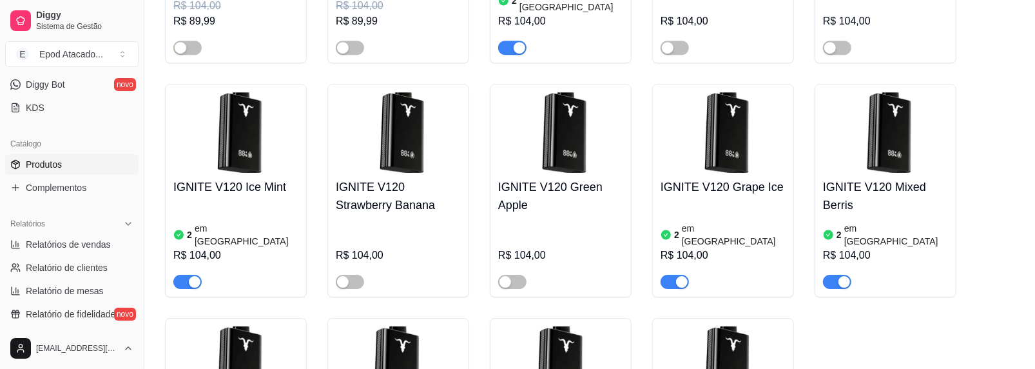
scroll to position [2642, 0]
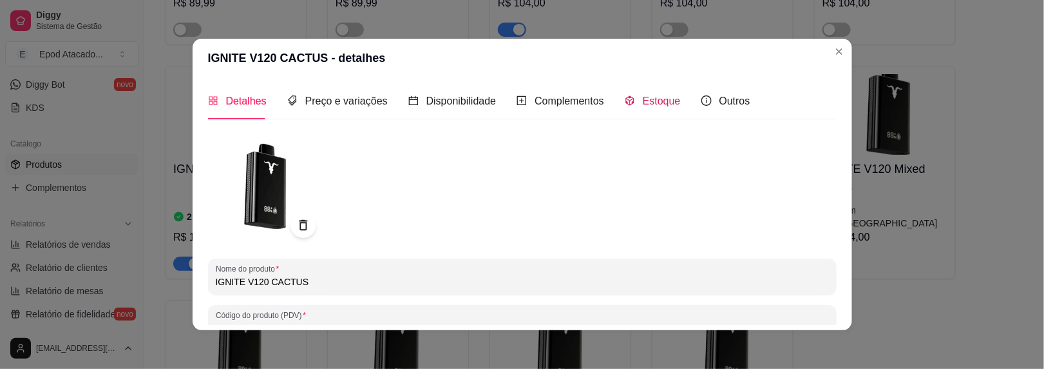
click at [669, 106] on span "Estoque" at bounding box center [662, 100] width 38 height 11
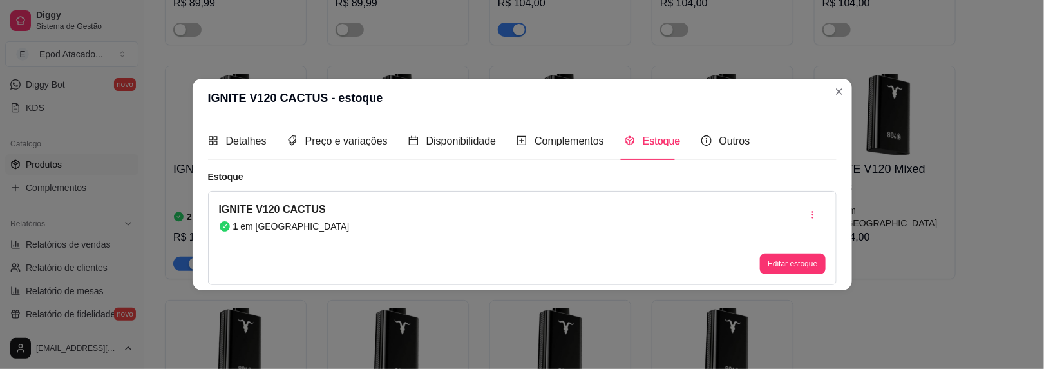
click at [781, 262] on button "Editar estoque" at bounding box center [792, 263] width 65 height 21
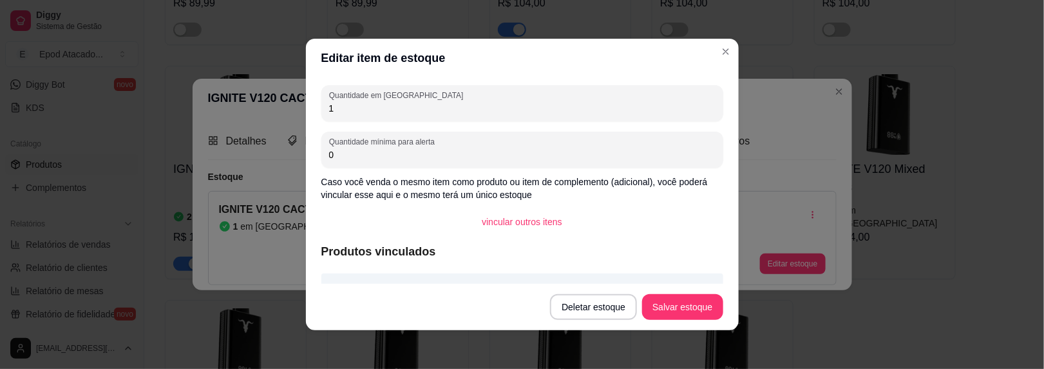
drag, startPoint x: 330, startPoint y: 110, endPoint x: 302, endPoint y: 110, distance: 28.3
click at [306, 110] on div "Quantidade em estoque 1 Quantidade mínima para alerta 0 Caso você venda o mesmo…" at bounding box center [522, 180] width 433 height 206
type input "2"
click at [668, 302] on button "Salvar estoque" at bounding box center [683, 306] width 79 height 25
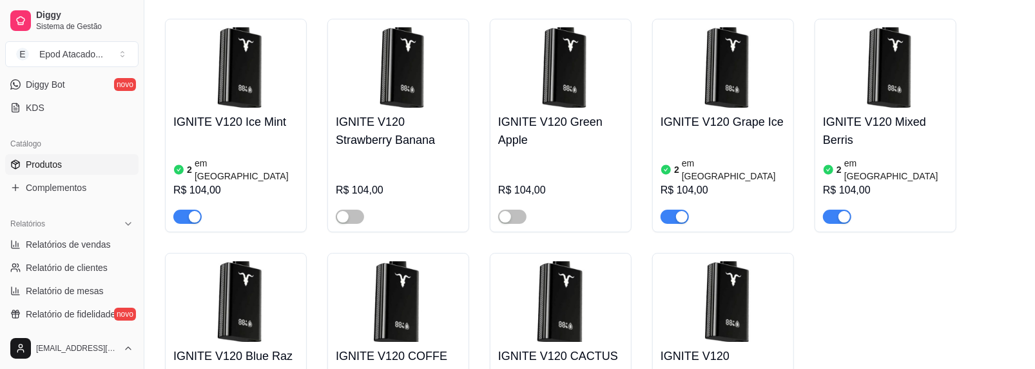
scroll to position [2706, 0]
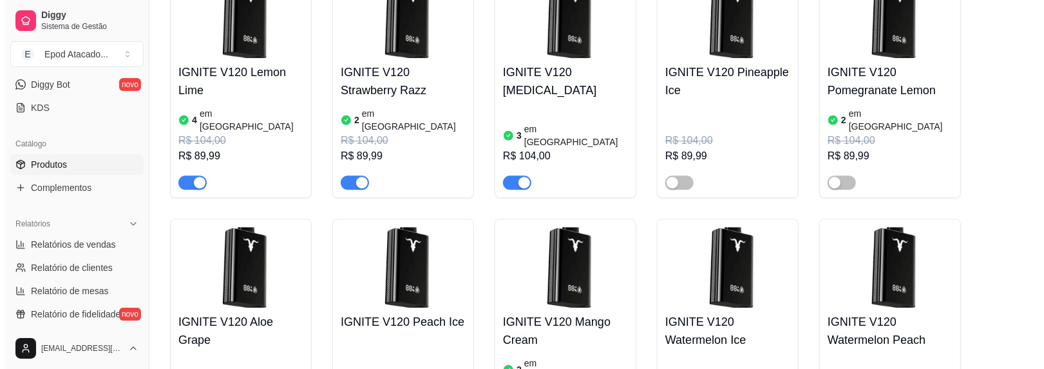
scroll to position [2191, 0]
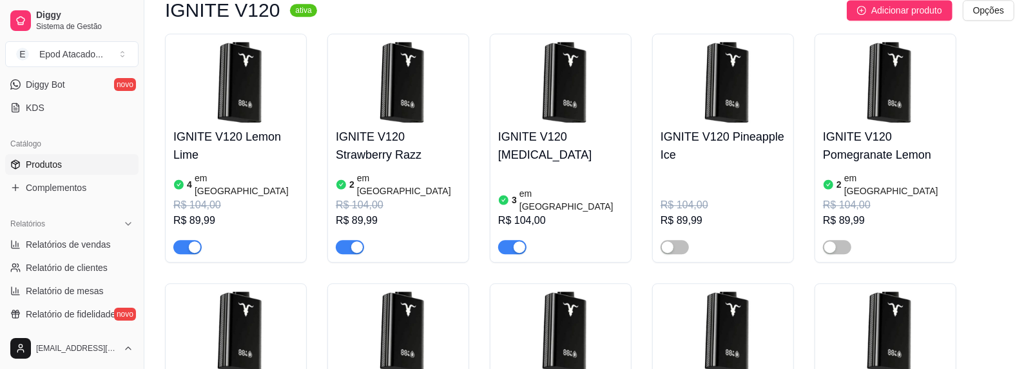
click at [905, 128] on h4 "IGNITE V120 Pomegranate Lemon" at bounding box center [885, 146] width 125 height 36
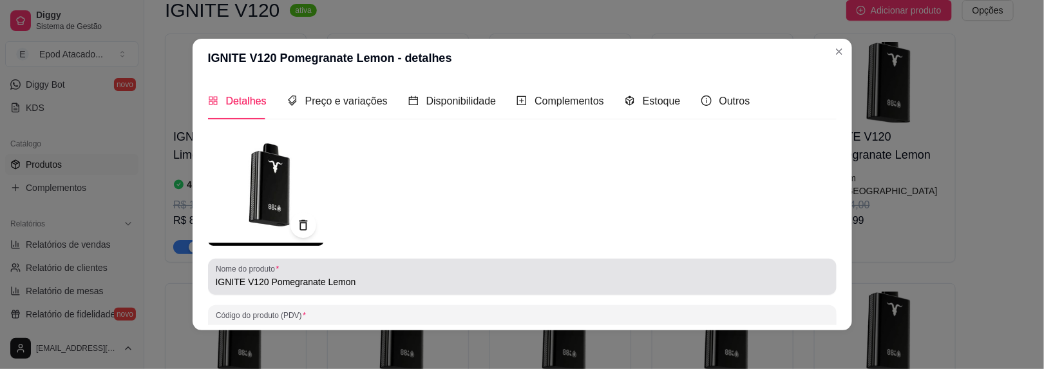
drag, startPoint x: 352, startPoint y: 274, endPoint x: 339, endPoint y: 285, distance: 16.9
click at [285, 276] on div "IGNITE V120 Pomegranate Lemon" at bounding box center [522, 277] width 613 height 26
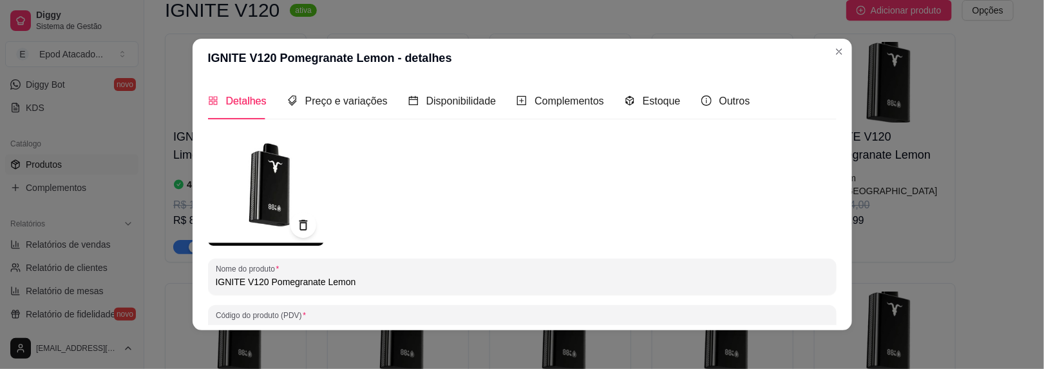
drag, startPoint x: 349, startPoint y: 282, endPoint x: 283, endPoint y: 267, distance: 67.5
click at [269, 282] on input "IGNITE V120 Pomegranate Lemon" at bounding box center [522, 281] width 613 height 13
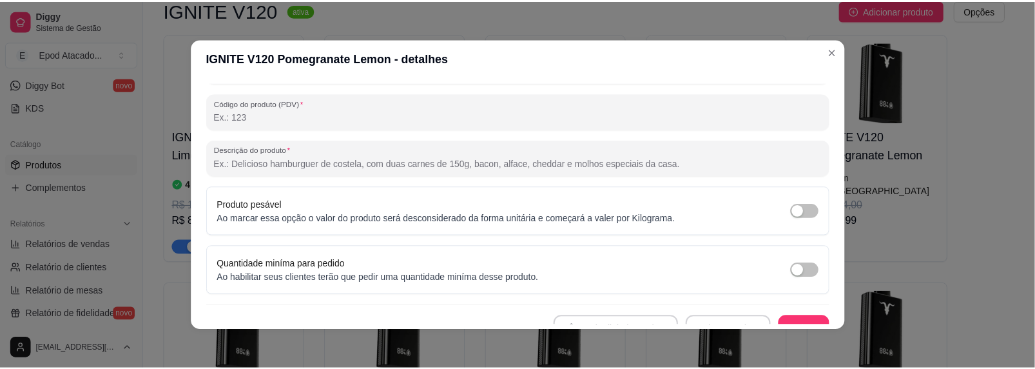
scroll to position [226, 0]
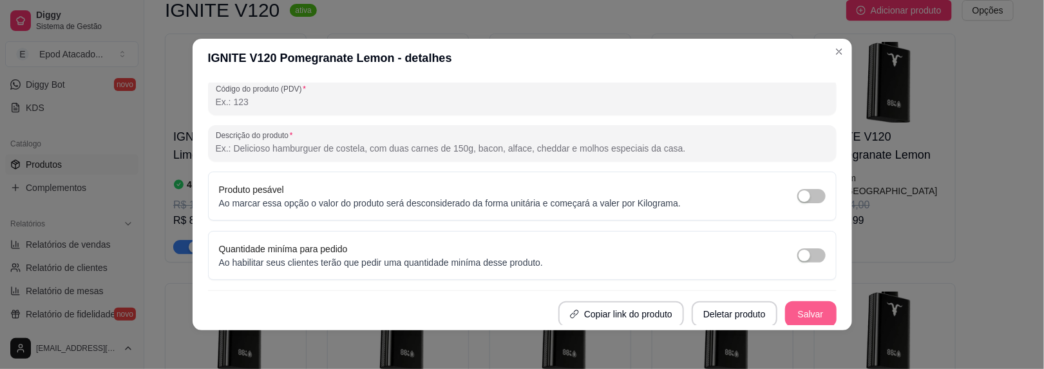
type input "IGNITE V120 Passion Sour Kiwi"
click at [805, 316] on button "Salvar" at bounding box center [811, 313] width 50 height 25
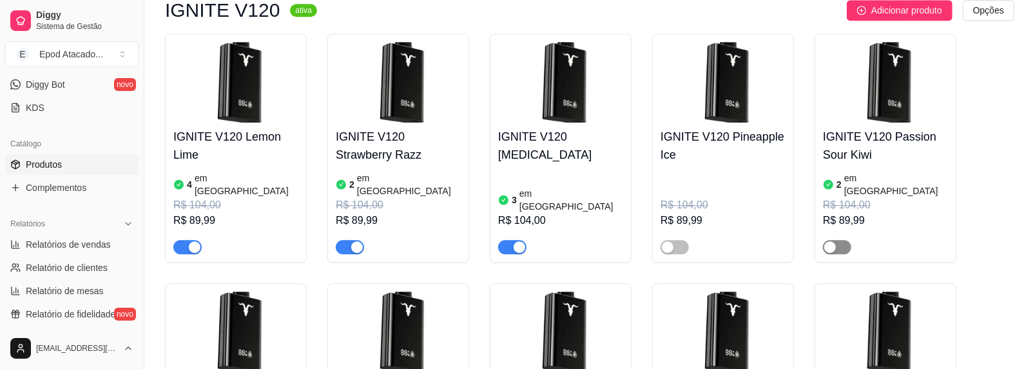
click at [837, 240] on span "button" at bounding box center [837, 247] width 28 height 14
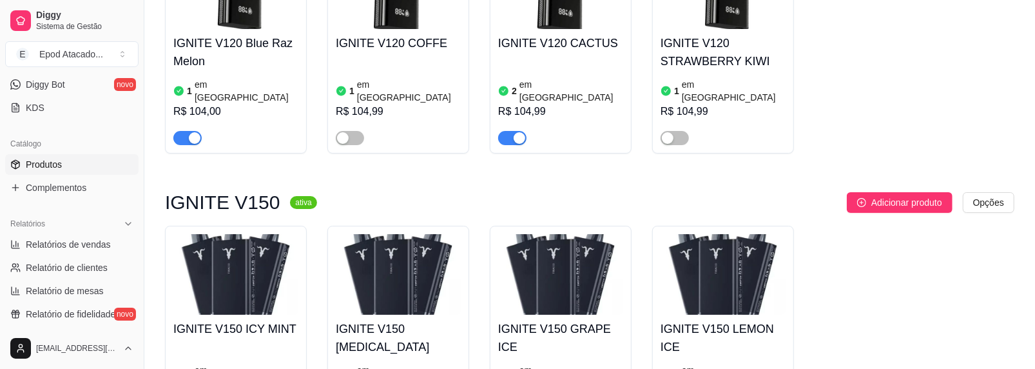
scroll to position [3028, 0]
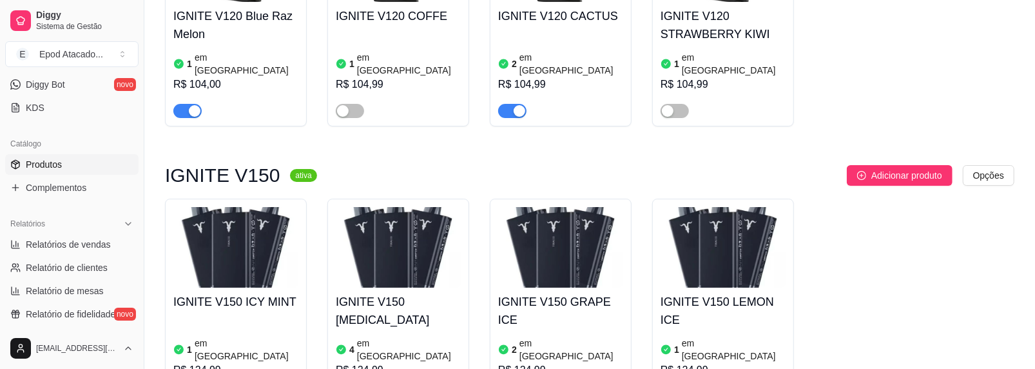
click at [457, 287] on div "IGNITE V150 [MEDICAL_DATA] 4 em estoque R$ 124,99" at bounding box center [398, 345] width 125 height 116
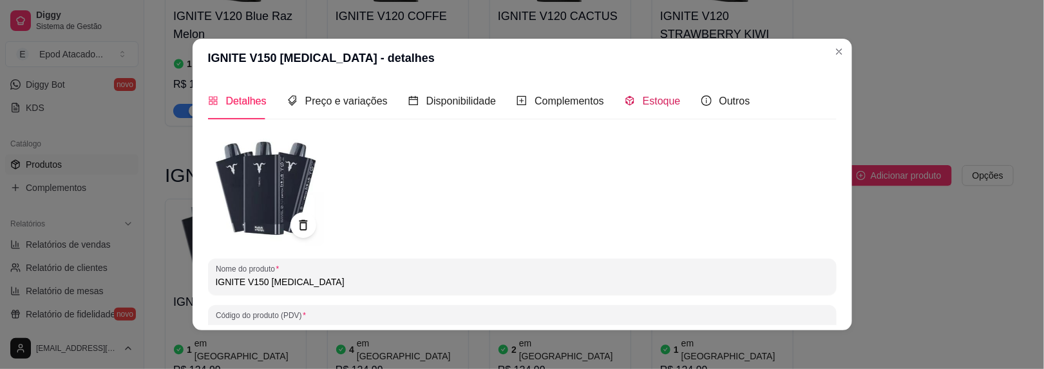
click at [649, 103] on span "Estoque" at bounding box center [662, 100] width 38 height 11
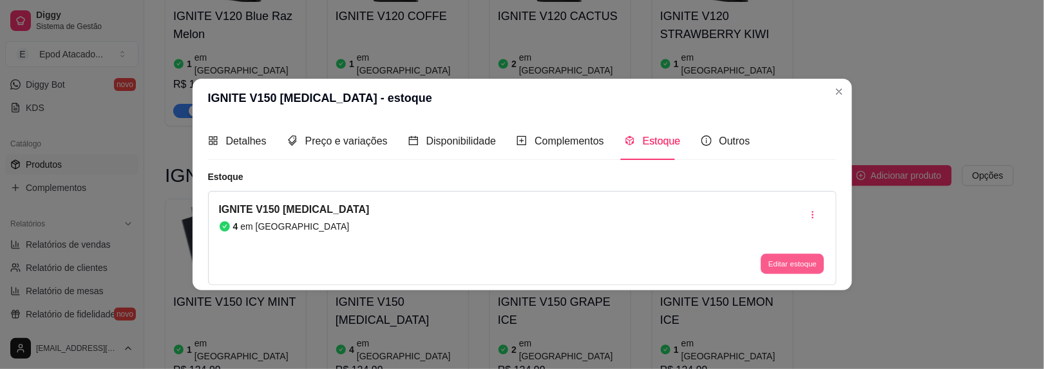
click at [785, 264] on button "Editar estoque" at bounding box center [793, 263] width 63 height 20
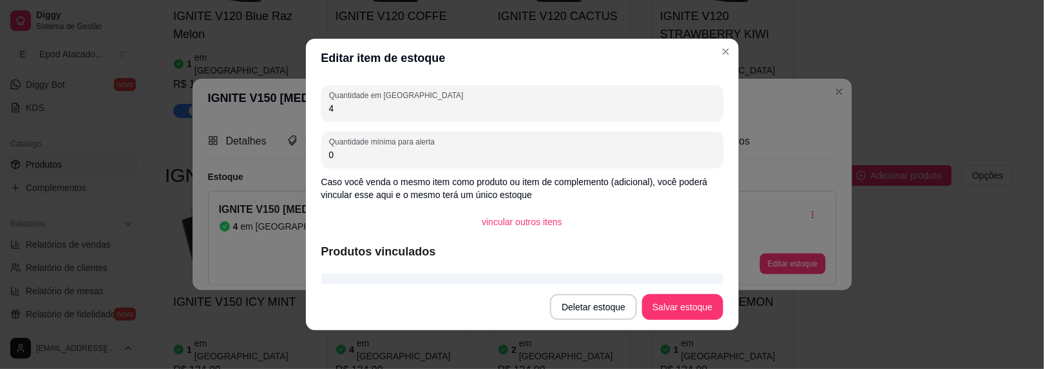
drag, startPoint x: 333, startPoint y: 109, endPoint x: 294, endPoint y: 104, distance: 39.0
click at [294, 104] on div "Editar item de estoque Quantidade em estoque 4 Quantidade mínima para alerta 0 …" at bounding box center [522, 184] width 1044 height 369
type input "3"
click at [671, 314] on button "Salvar estoque" at bounding box center [682, 307] width 81 height 26
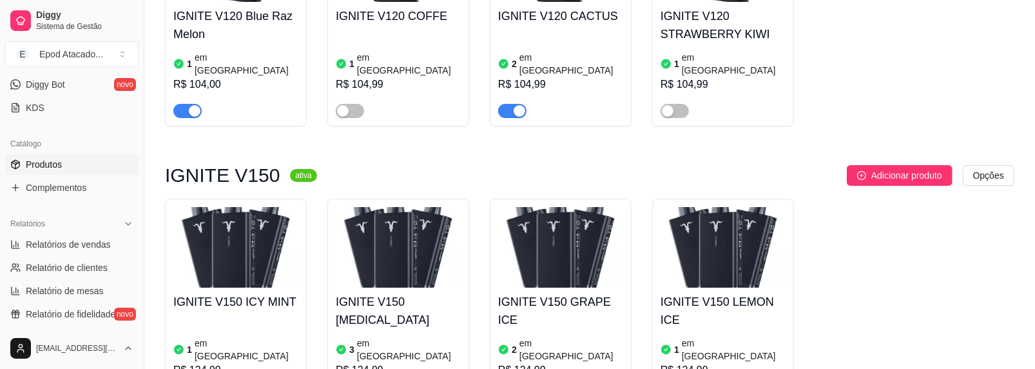
click at [604, 287] on div "IGNITE V150 GRAPE ICE 2 em estoque R$ 124,99" at bounding box center [560, 345] width 125 height 116
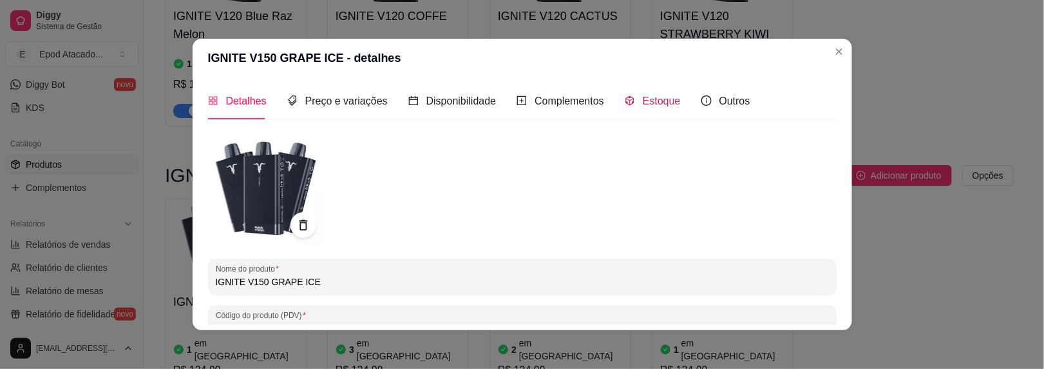
click at [633, 104] on div "Estoque" at bounding box center [653, 101] width 56 height 16
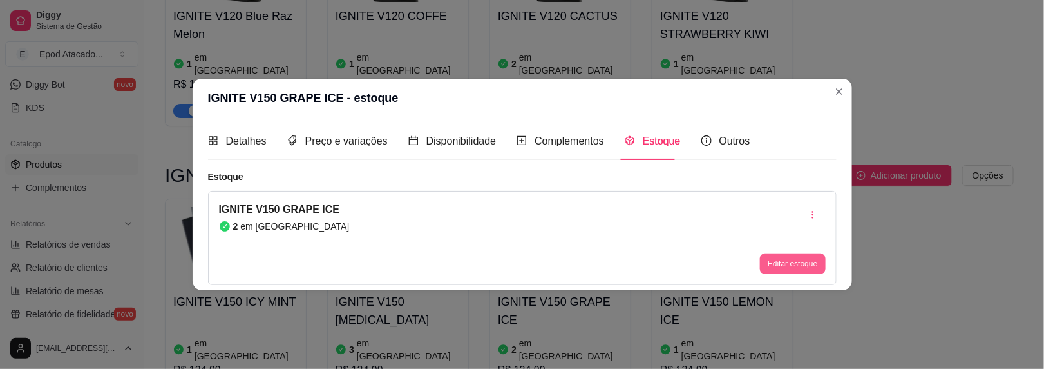
click at [794, 260] on button "Editar estoque" at bounding box center [792, 263] width 65 height 21
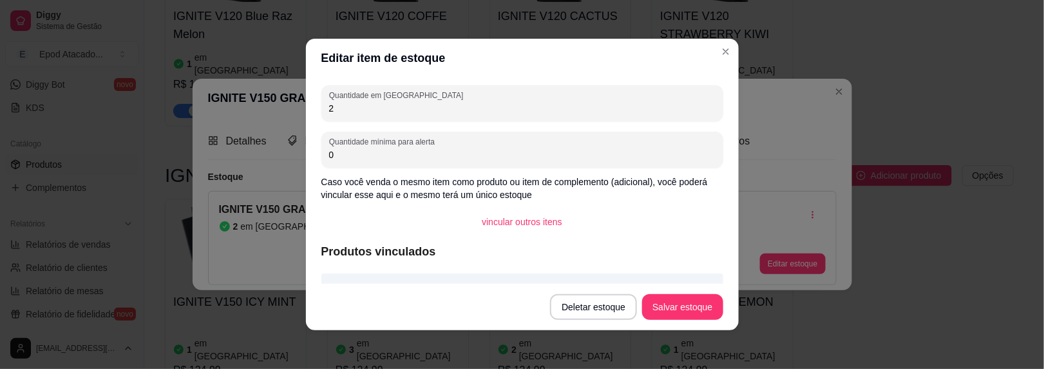
drag, startPoint x: 335, startPoint y: 105, endPoint x: 294, endPoint y: 105, distance: 41.2
click at [294, 105] on div "Editar item de estoque Quantidade em estoque 2 Quantidade mínima para alerta 0 …" at bounding box center [522, 184] width 1044 height 369
type input "1"
click at [691, 300] on button "Salvar estoque" at bounding box center [682, 307] width 81 height 26
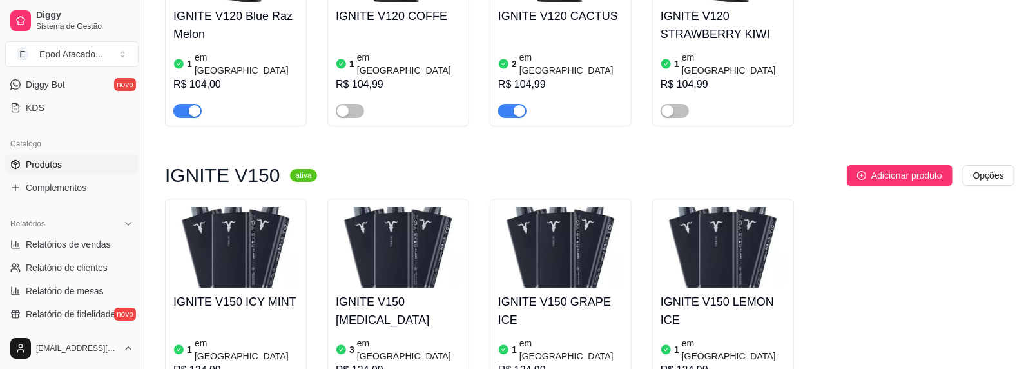
click at [697, 287] on div "IGNITE V150 LEMON ICE 1 em estoque R$ 124,99" at bounding box center [722, 345] width 125 height 116
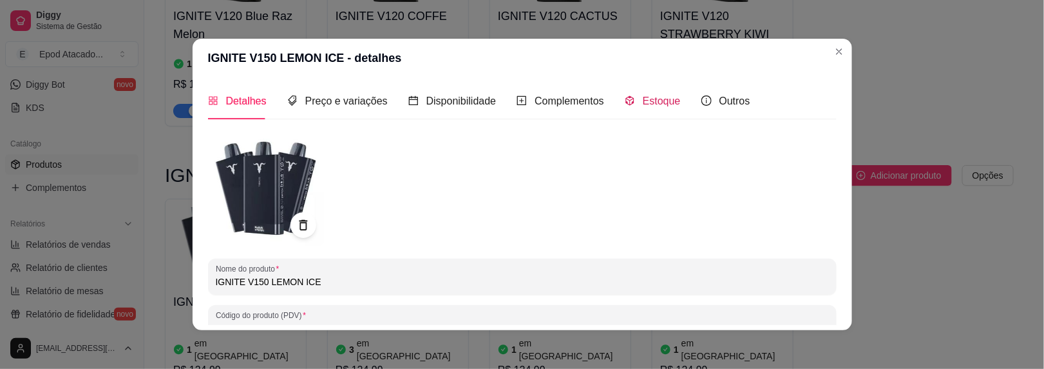
click at [631, 101] on div "Estoque" at bounding box center [653, 101] width 56 height 16
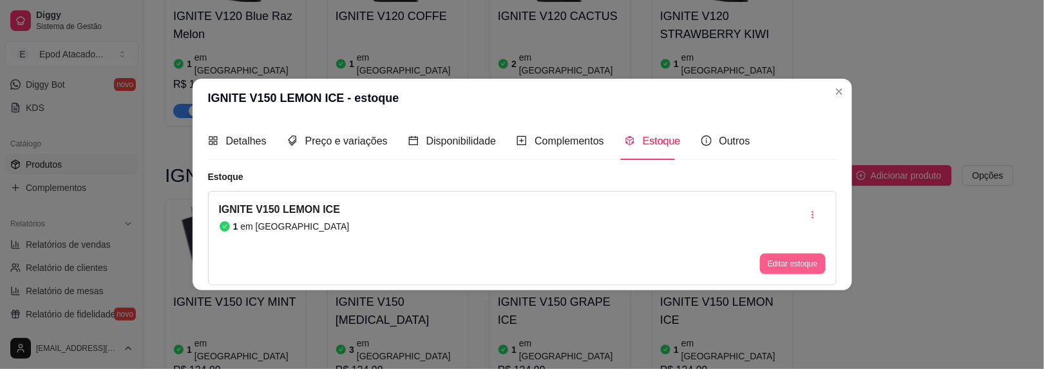
click at [773, 251] on div "Editar estoque" at bounding box center [792, 238] width 65 height 72
click at [773, 257] on button "Editar estoque" at bounding box center [793, 263] width 63 height 20
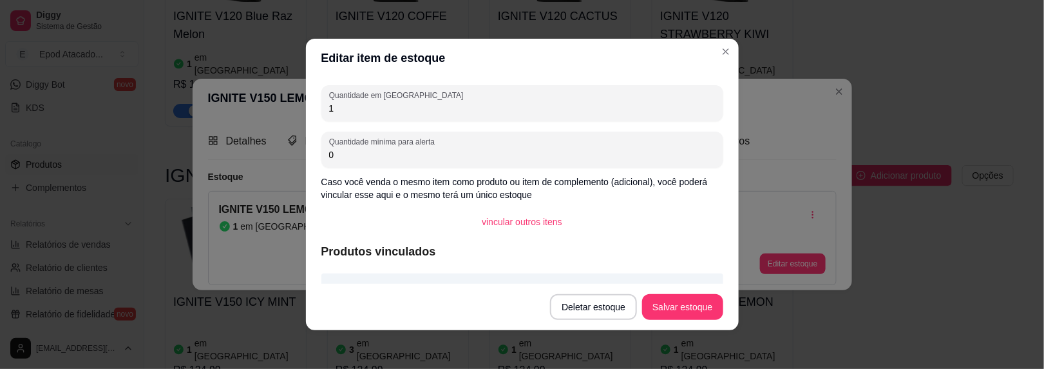
drag, startPoint x: 325, startPoint y: 110, endPoint x: 349, endPoint y: 99, distance: 26.5
click at [349, 99] on div "Quantidade em estoque 1" at bounding box center [523, 103] width 402 height 36
type input "2"
drag, startPoint x: 685, startPoint y: 282, endPoint x: 689, endPoint y: 312, distance: 30.6
click at [685, 286] on section "Editar item de estoque Quantidade em estoque 2 Quantidade mínima para alerta 0 …" at bounding box center [522, 184] width 433 height 291
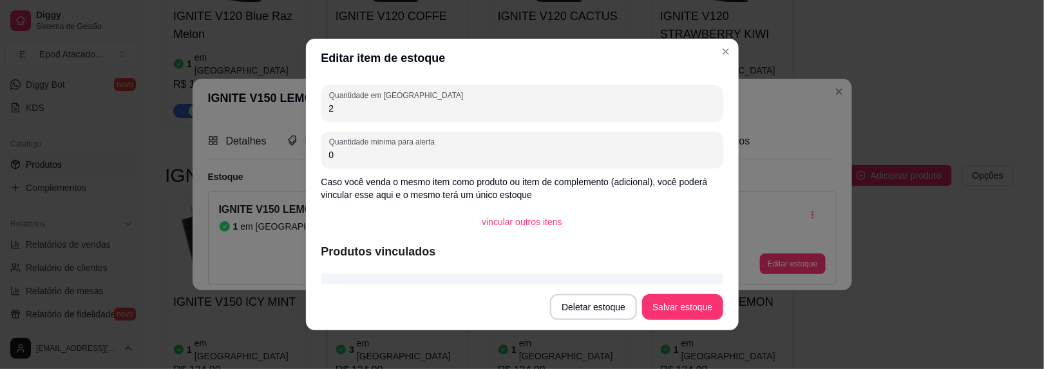
click at [689, 312] on button "Salvar estoque" at bounding box center [682, 307] width 81 height 26
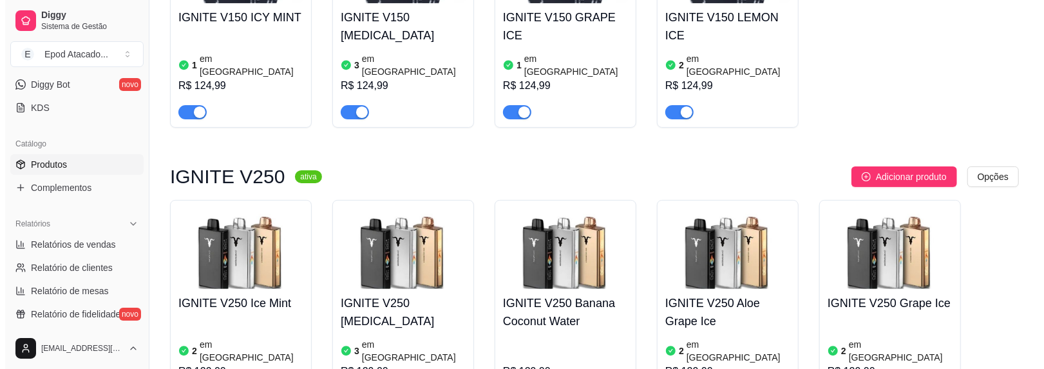
scroll to position [3296, 0]
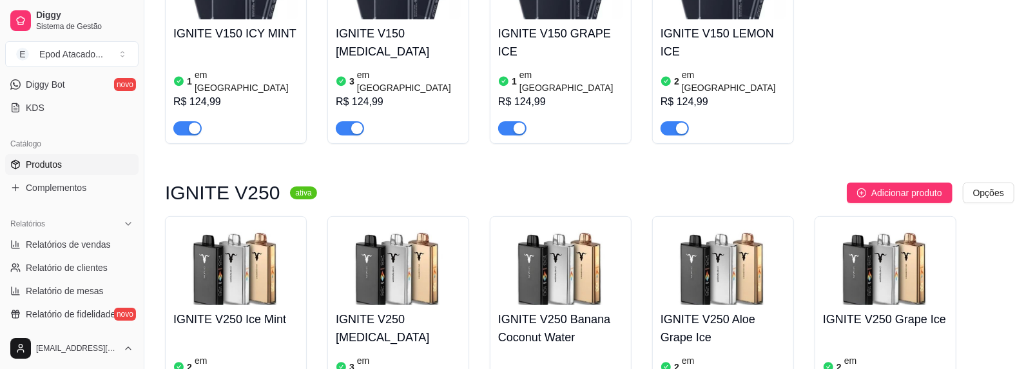
click at [221, 224] on img at bounding box center [235, 264] width 125 height 81
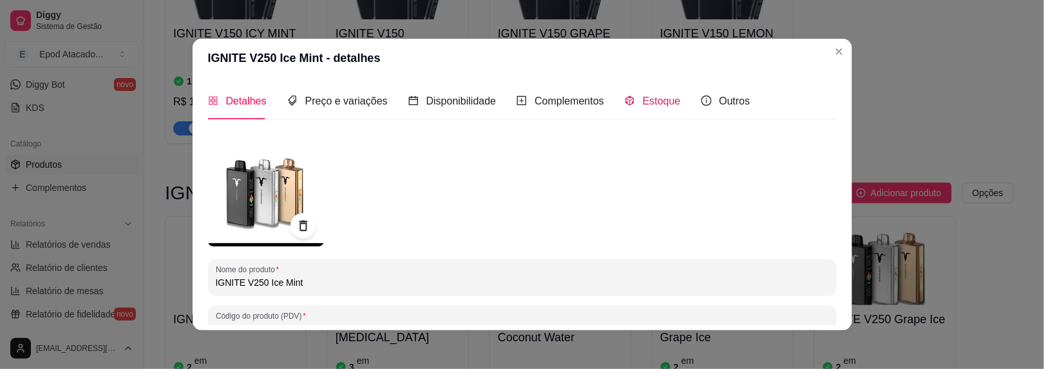
click at [651, 98] on span "Estoque" at bounding box center [662, 100] width 38 height 11
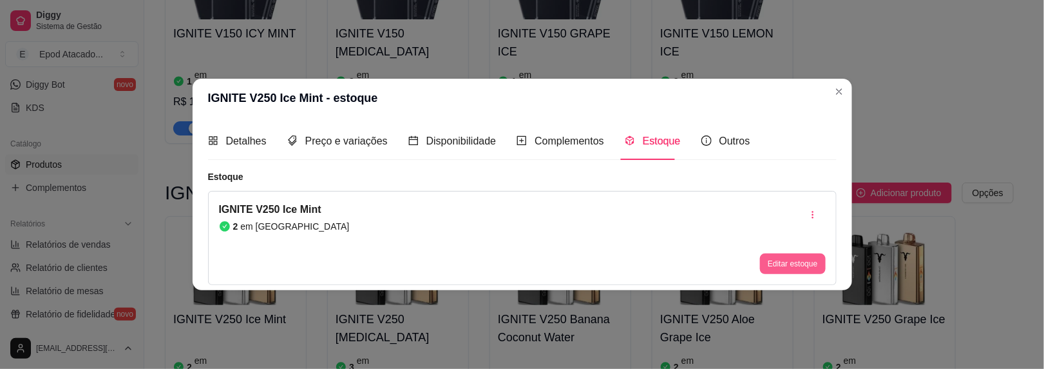
click at [769, 269] on button "Editar estoque" at bounding box center [792, 263] width 65 height 21
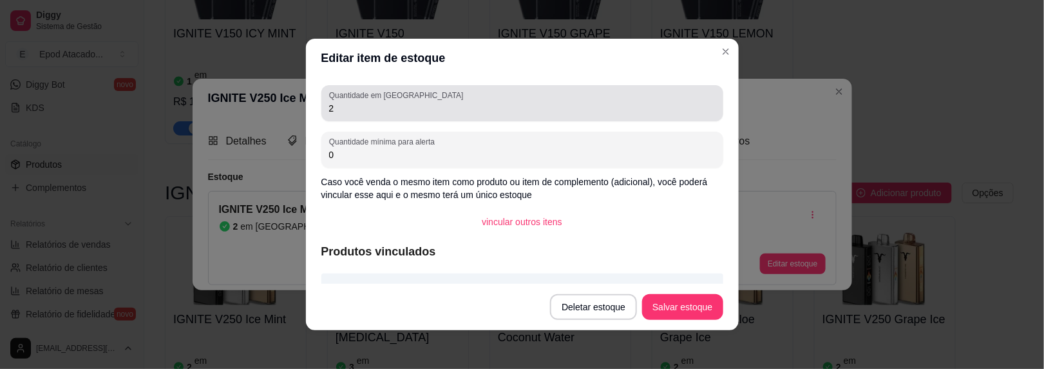
drag, startPoint x: 338, startPoint y: 109, endPoint x: 272, endPoint y: 106, distance: 66.4
click at [272, 106] on div "Editar item de estoque Quantidade em estoque 2 Quantidade mínima para alerta 0 …" at bounding box center [522, 184] width 1044 height 369
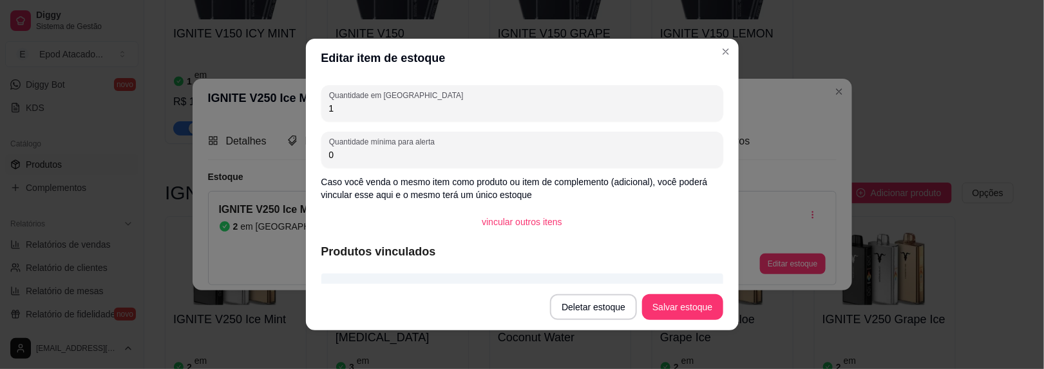
type input "1"
click at [678, 294] on button "Salvar estoque" at bounding box center [683, 306] width 79 height 25
click at [644, 244] on div "Produtos vinculados IGNITE V250 Ice Mint" at bounding box center [523, 277] width 402 height 71
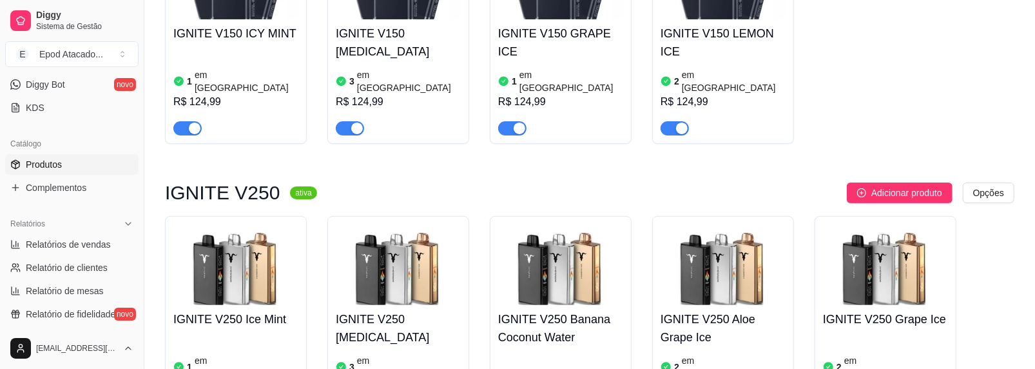
click at [359, 305] on div "IGNITE V250 [MEDICAL_DATA] 3 em estoque R$ 129,00" at bounding box center [398, 363] width 125 height 116
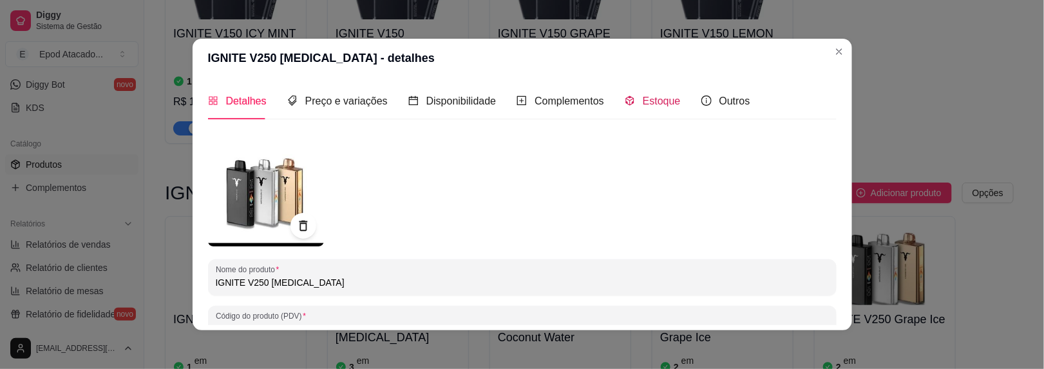
click at [643, 97] on span "Estoque" at bounding box center [662, 100] width 38 height 11
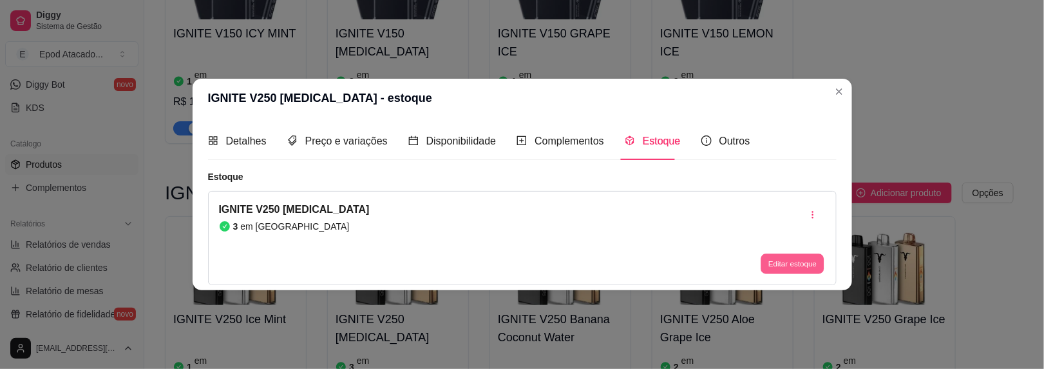
click at [781, 257] on button "Editar estoque" at bounding box center [793, 263] width 63 height 20
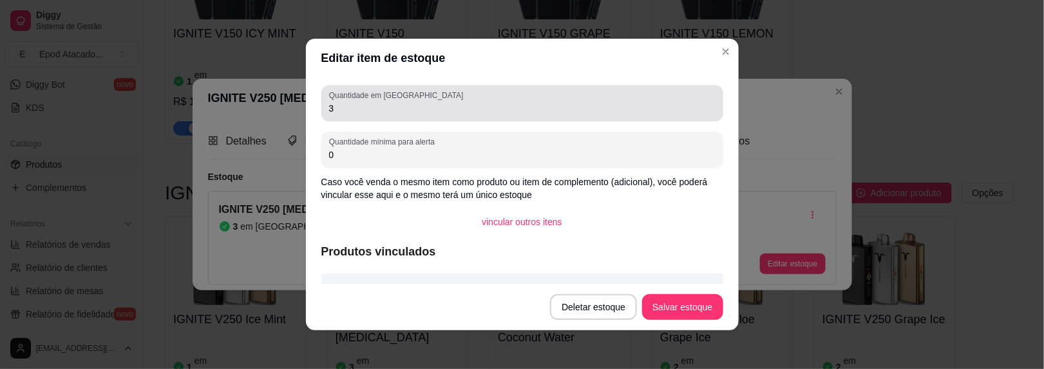
drag, startPoint x: 322, startPoint y: 110, endPoint x: 337, endPoint y: 105, distance: 15.5
click at [336, 106] on div "Quantidade em estoque 3" at bounding box center [523, 103] width 402 height 36
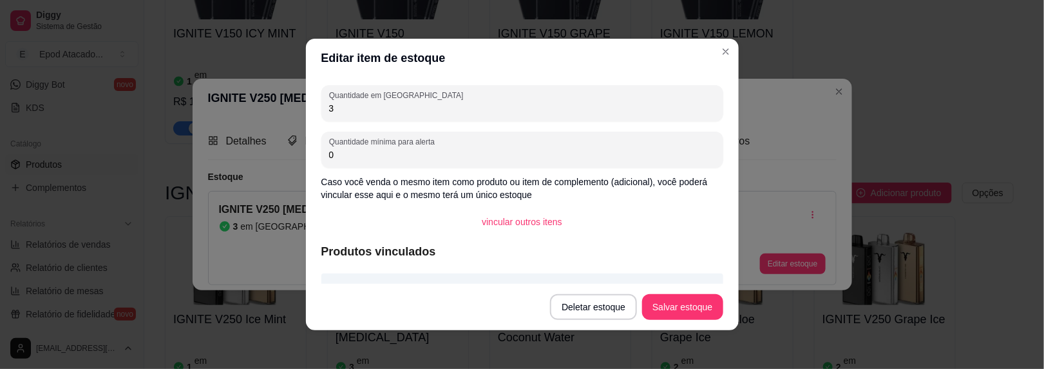
drag, startPoint x: 342, startPoint y: 107, endPoint x: 233, endPoint y: 97, distance: 110.0
click at [235, 98] on div "Editar item de estoque Quantidade em estoque 3 Quantidade mínima para alerta 0 …" at bounding box center [522, 184] width 1044 height 369
type input "5"
click at [663, 307] on button "Salvar estoque" at bounding box center [683, 306] width 79 height 25
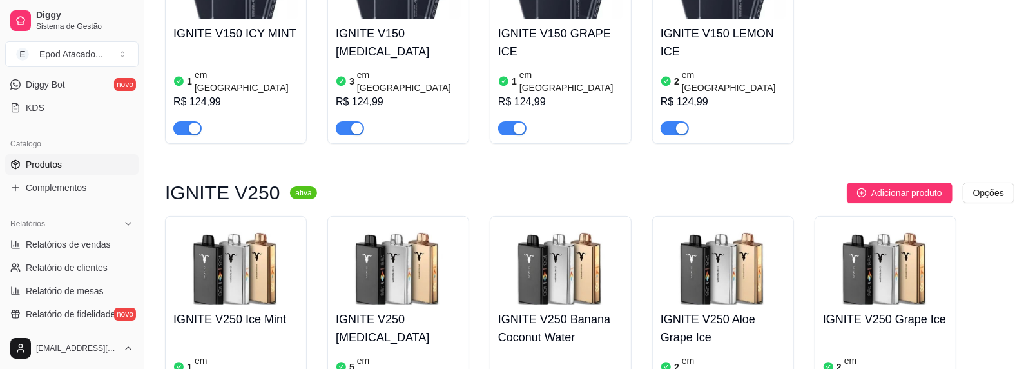
drag, startPoint x: 549, startPoint y: 89, endPoint x: 551, endPoint y: 53, distance: 35.5
click at [551, 216] on div "IGNITE V250 Banana Coconut Water R$ 129,00" at bounding box center [561, 322] width 142 height 213
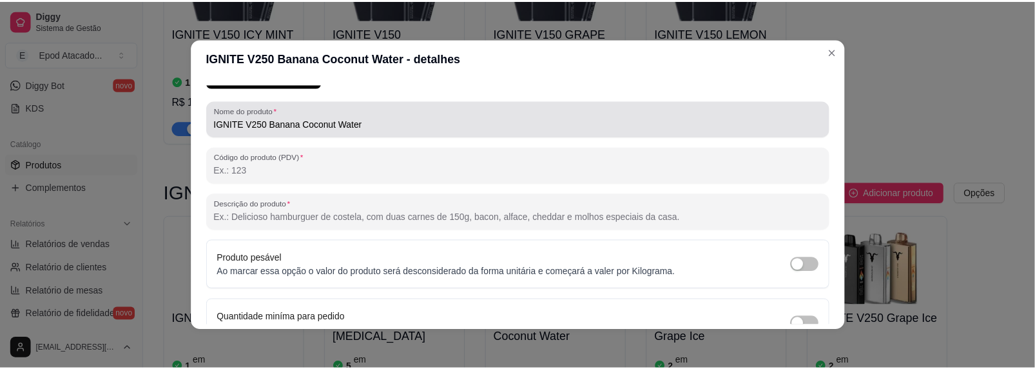
scroll to position [227, 0]
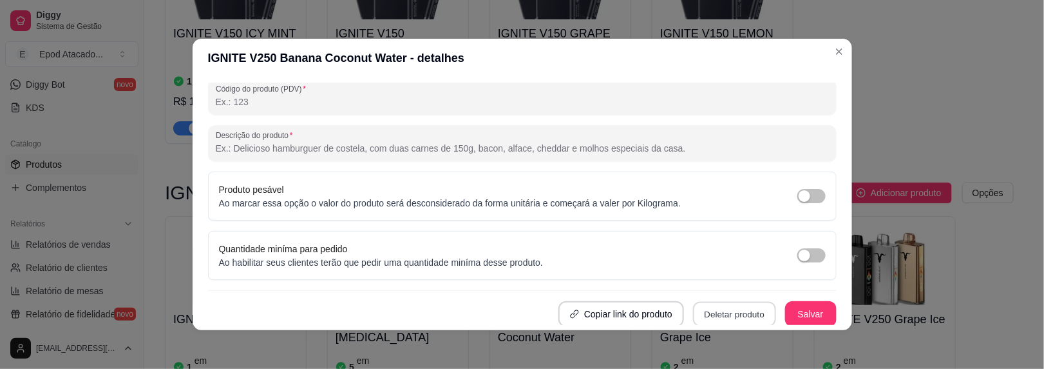
click at [718, 301] on button "Deletar produto" at bounding box center [734, 313] width 83 height 25
click at [728, 273] on button "Confirmar" at bounding box center [725, 275] width 46 height 19
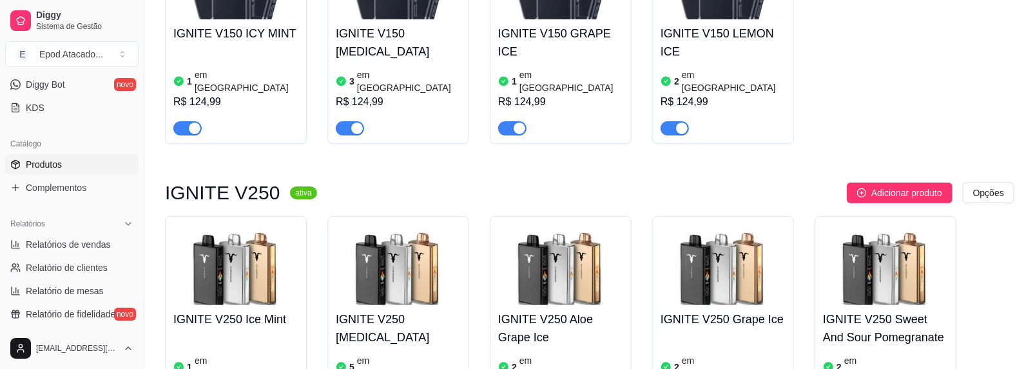
click at [534, 310] on h4 "IGNITE V250 Aloe Grape Ice" at bounding box center [560, 328] width 125 height 36
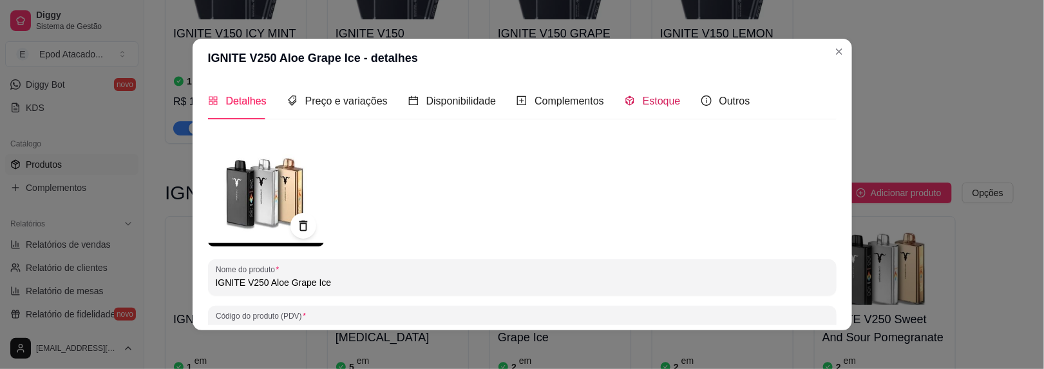
click at [650, 101] on span "Estoque" at bounding box center [662, 100] width 38 height 11
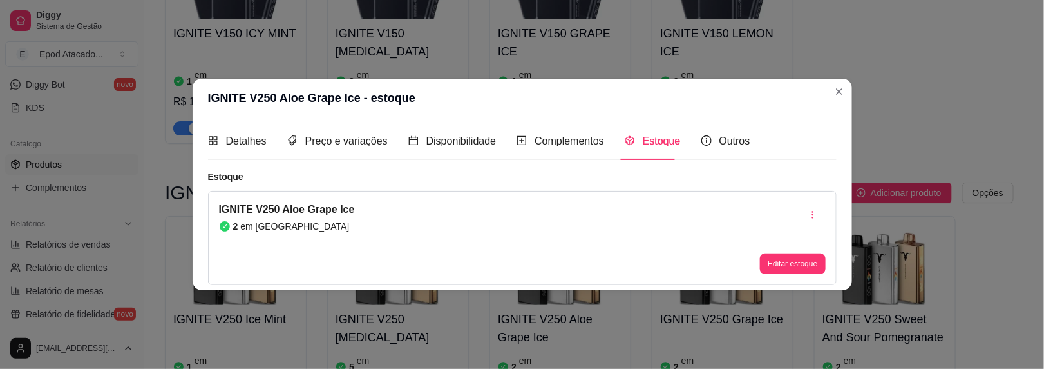
click at [783, 256] on button "Editar estoque" at bounding box center [792, 263] width 65 height 21
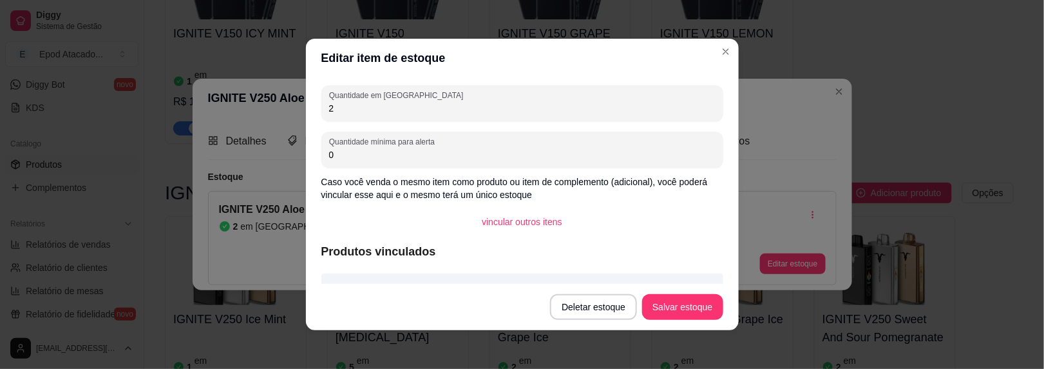
drag, startPoint x: 332, startPoint y: 108, endPoint x: 301, endPoint y: 104, distance: 31.9
click at [306, 104] on div "Quantidade em estoque 2 Quantidade mínima para alerta 0 Caso você venda o mesmo…" at bounding box center [522, 180] width 433 height 206
type input "4"
click at [684, 307] on button "Salvar estoque" at bounding box center [683, 306] width 79 height 25
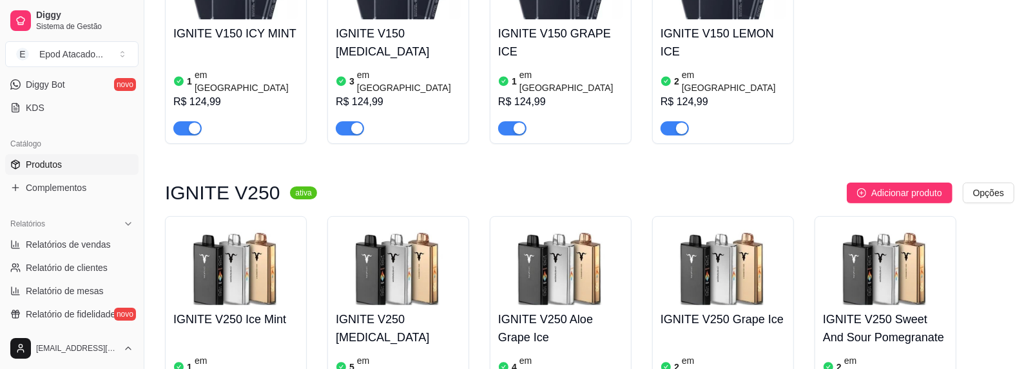
click at [718, 305] on div "IGNITE V250 Grape Ice 2 em estoque R$ 129,00" at bounding box center [722, 363] width 125 height 116
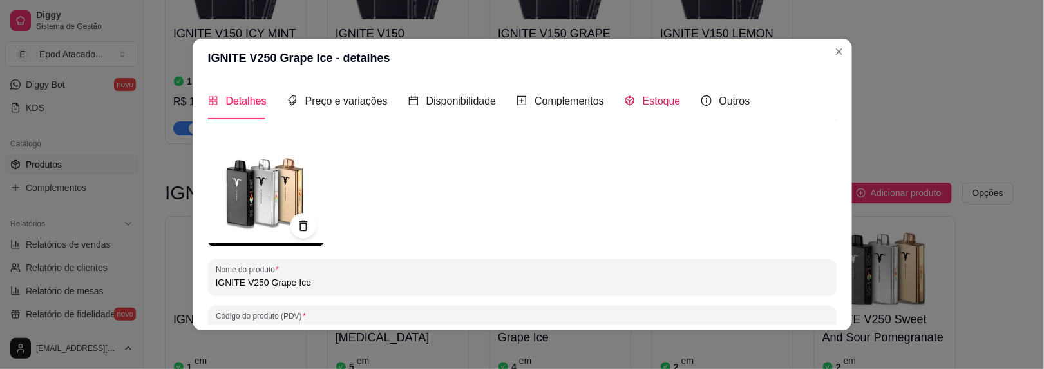
click at [646, 100] on span "Estoque" at bounding box center [662, 100] width 38 height 11
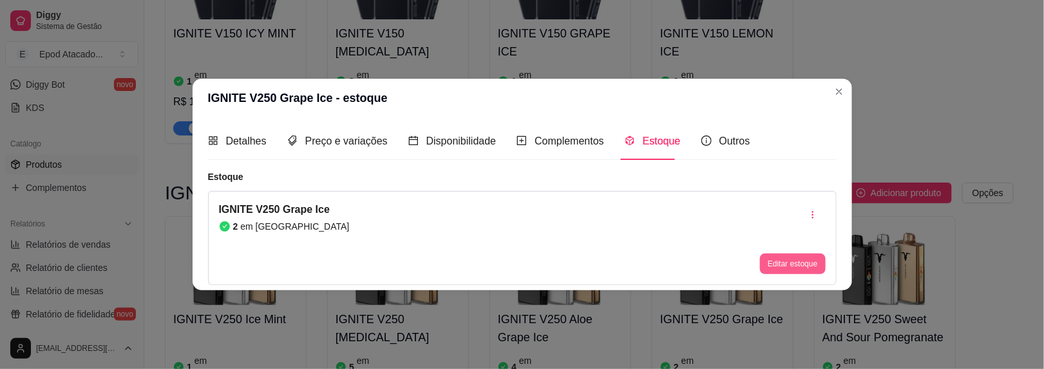
click at [779, 265] on button "Editar estoque" at bounding box center [792, 263] width 65 height 21
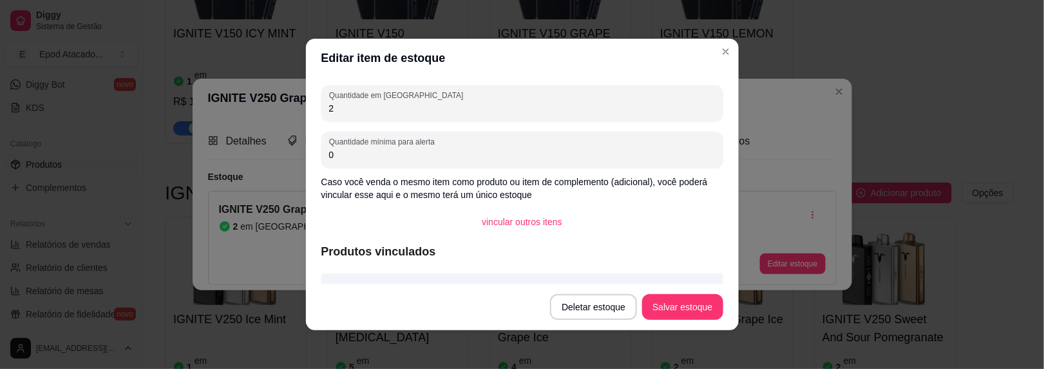
drag, startPoint x: 331, startPoint y: 110, endPoint x: 309, endPoint y: 110, distance: 21.9
click at [309, 110] on div "Quantidade em estoque 2 Quantidade mínima para alerta 0 Caso você venda o mesmo…" at bounding box center [522, 180] width 433 height 206
type input "1"
click at [718, 311] on button "Salvar estoque" at bounding box center [682, 307] width 81 height 26
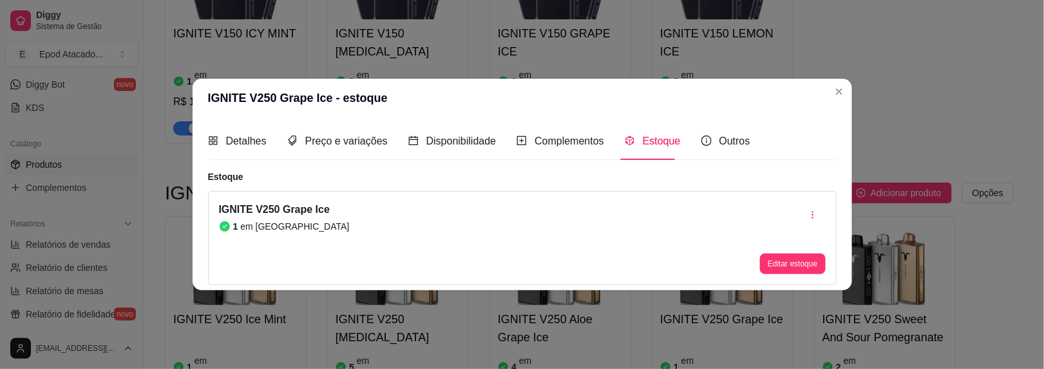
click at [829, 88] on header "IGNITE V250 Grape Ice - estoque" at bounding box center [523, 98] width 660 height 39
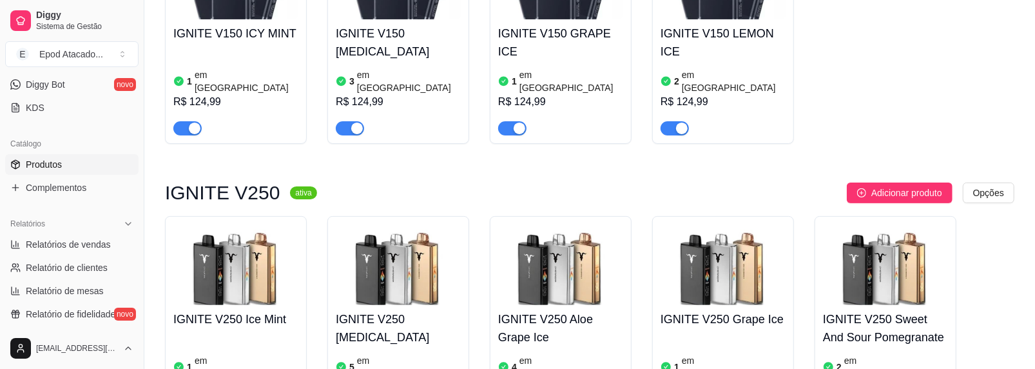
click at [880, 224] on img at bounding box center [885, 264] width 125 height 81
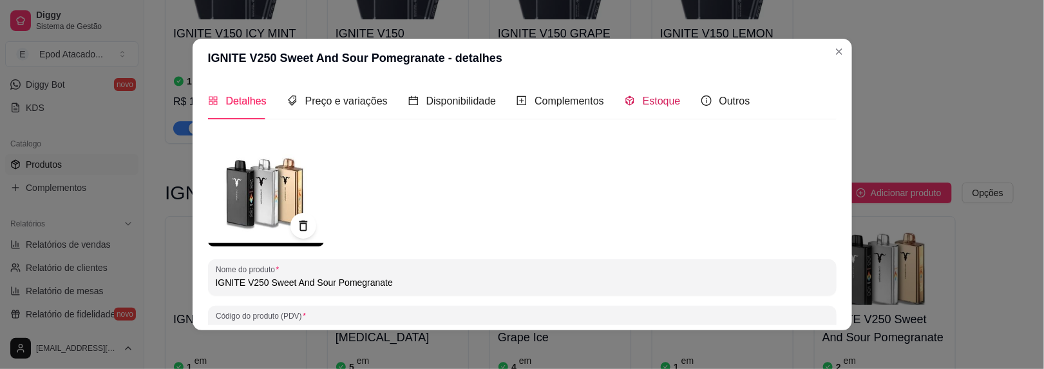
click at [643, 102] on span "Estoque" at bounding box center [662, 100] width 38 height 11
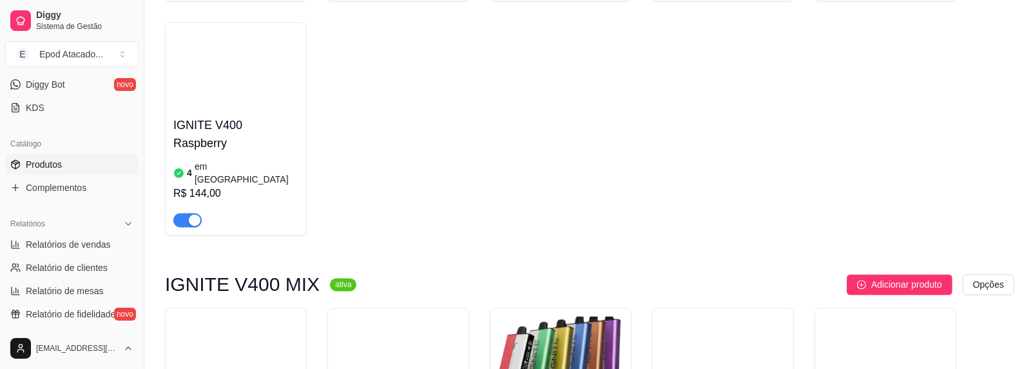
scroll to position [4778, 0]
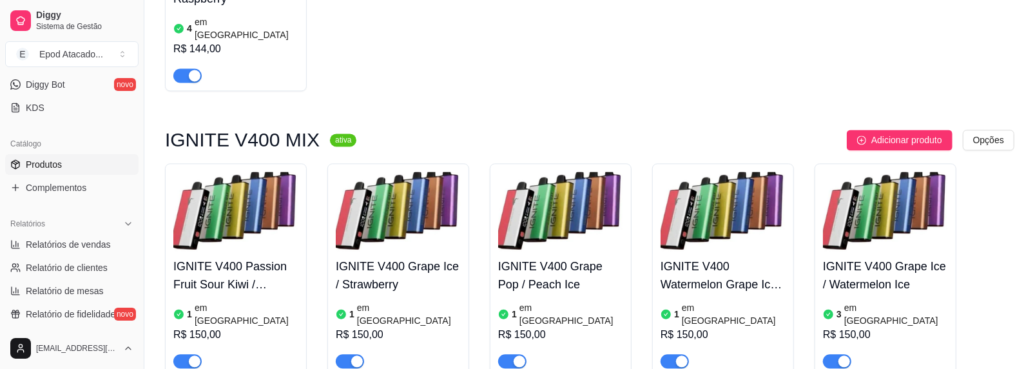
scroll to position [4972, 0]
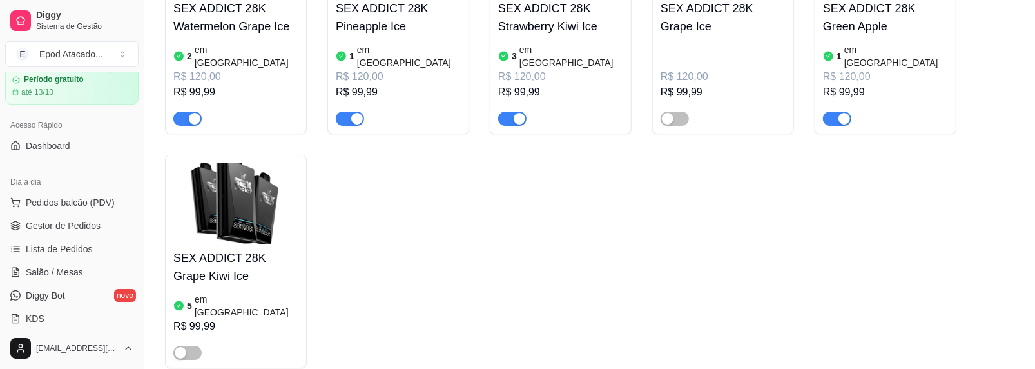
scroll to position [0, 0]
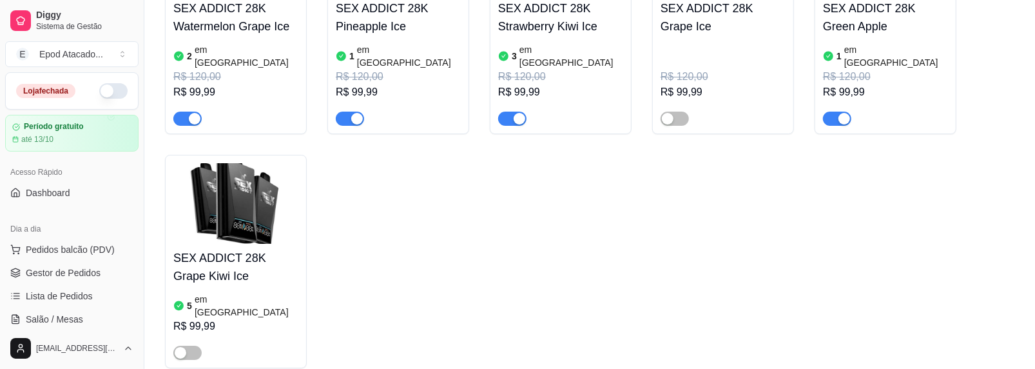
click at [101, 93] on button "button" at bounding box center [113, 90] width 28 height 15
